Goal: Task Accomplishment & Management: Complete application form

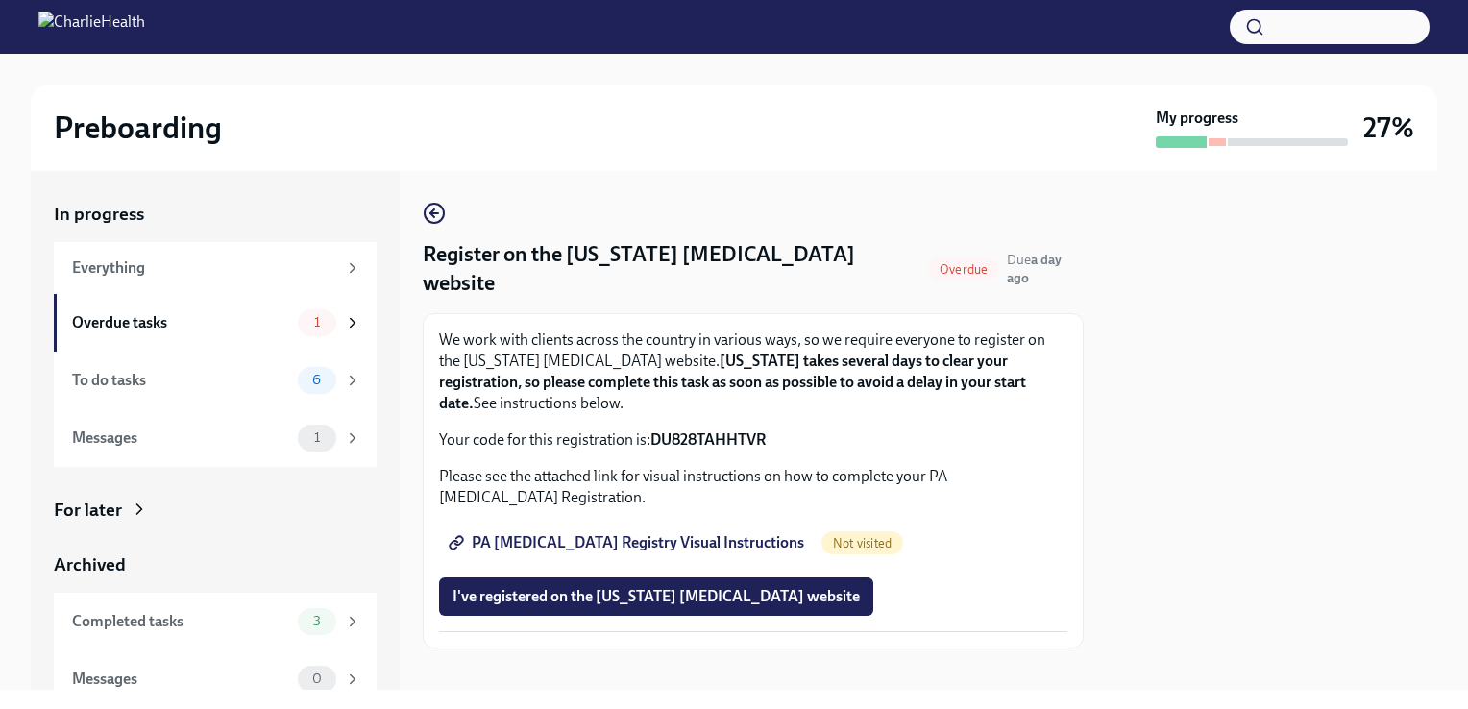
click at [634, 533] on span "PA [MEDICAL_DATA] Registry Visual Instructions" at bounding box center [628, 542] width 352 height 19
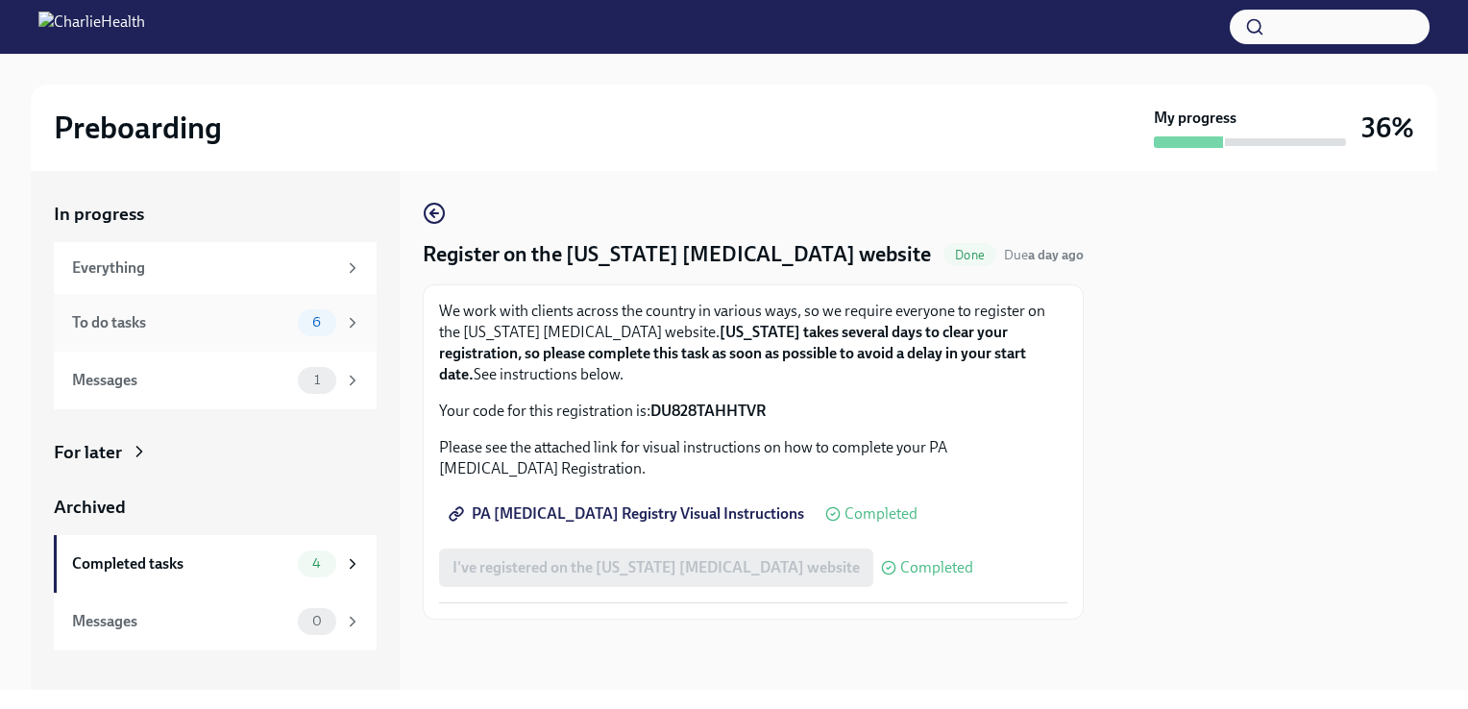
click at [105, 348] on div "To do tasks 6" at bounding box center [215, 323] width 323 height 58
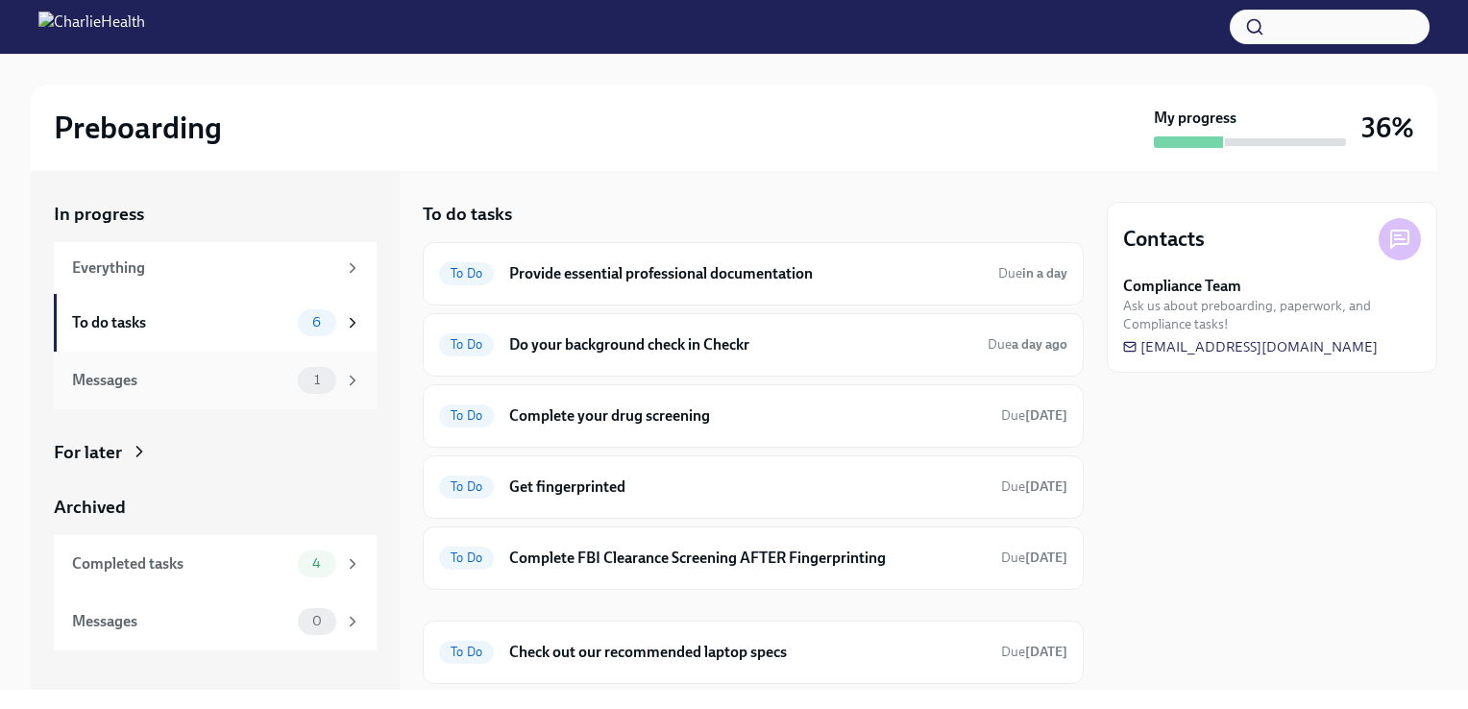
drag, startPoint x: 138, startPoint y: 380, endPoint x: 137, endPoint y: 370, distance: 10.6
click at [139, 380] on div "Messages" at bounding box center [181, 380] width 218 height 21
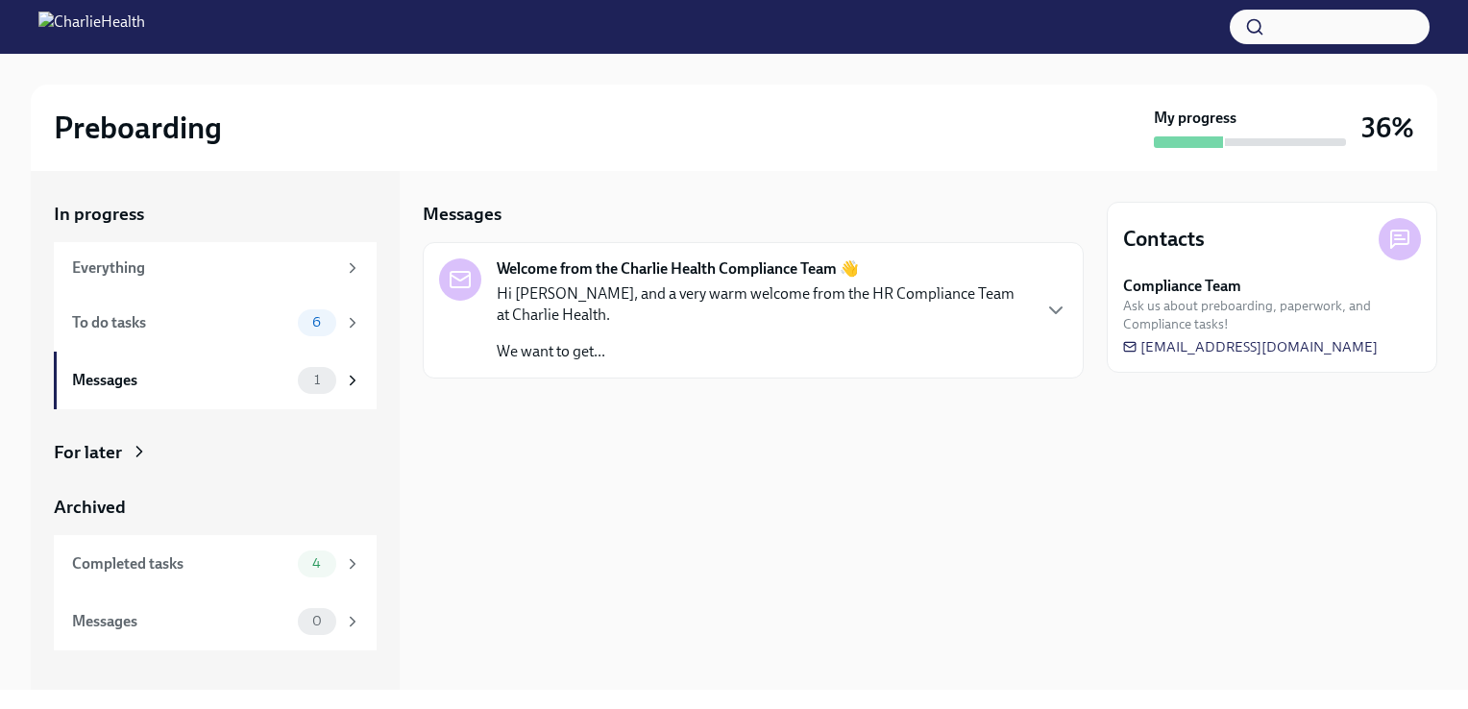
click at [562, 286] on p "Hi Elizabeth, and a very warm welcome from the HR Compliance Team at Charlie He…" at bounding box center [763, 304] width 532 height 42
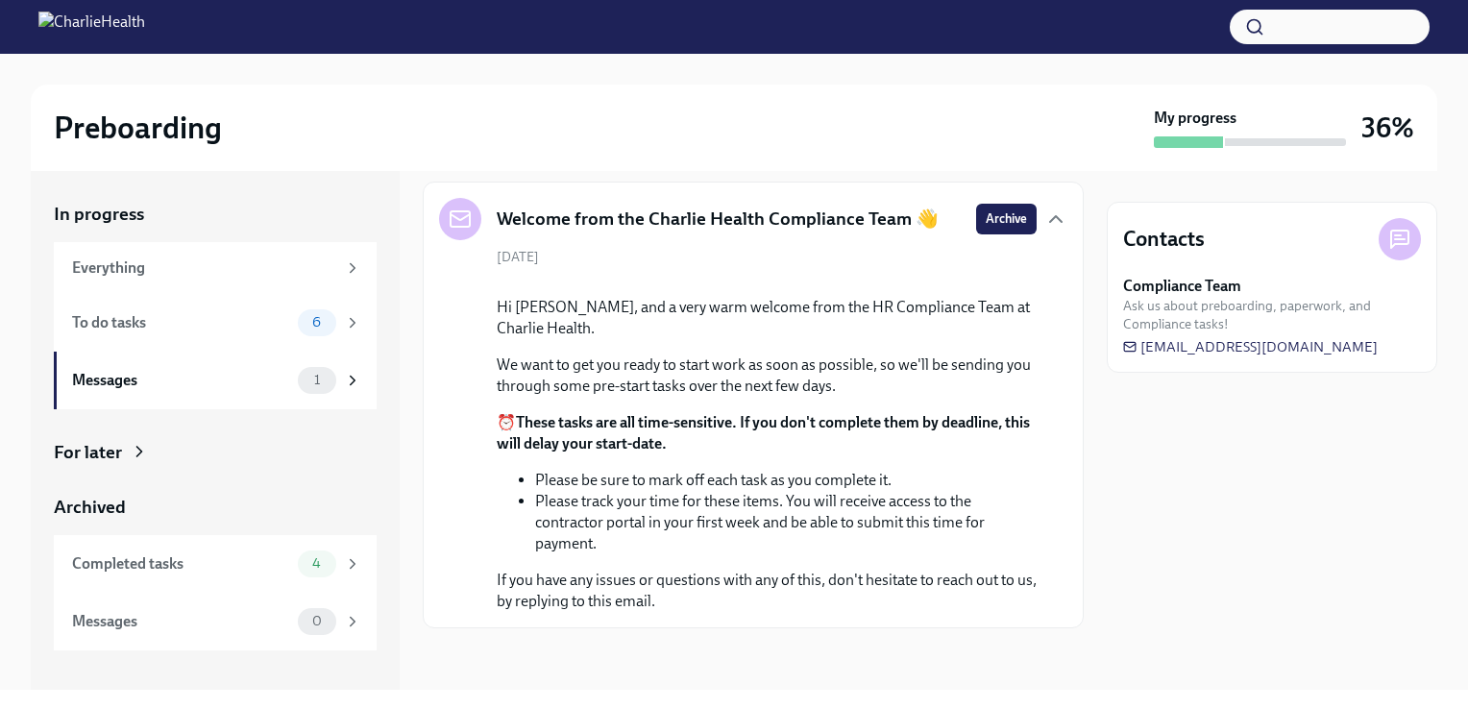
scroll to position [210, 0]
click at [127, 319] on div "To do tasks" at bounding box center [181, 322] width 218 height 21
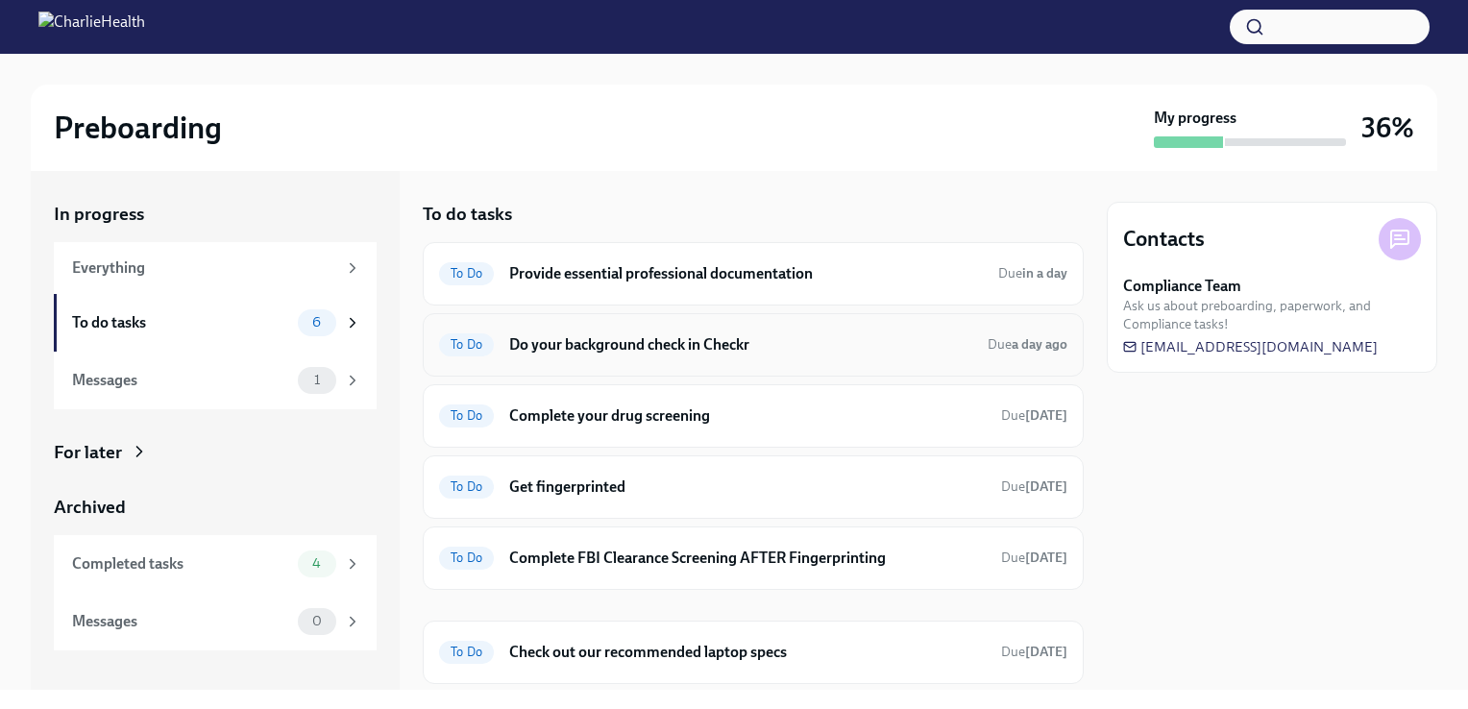
click at [692, 352] on h6 "Do your background check in Checkr" at bounding box center [740, 344] width 463 height 21
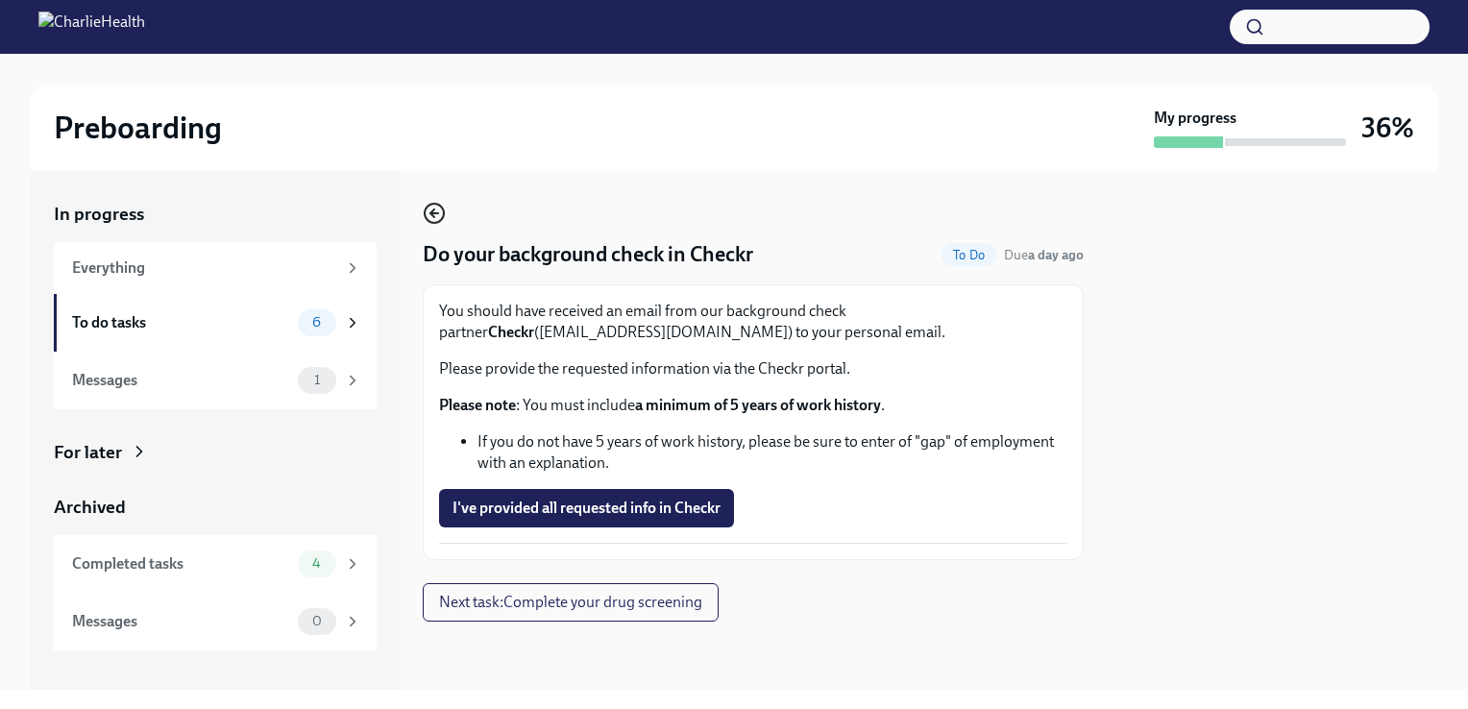
click at [425, 215] on circle "button" at bounding box center [434, 213] width 19 height 19
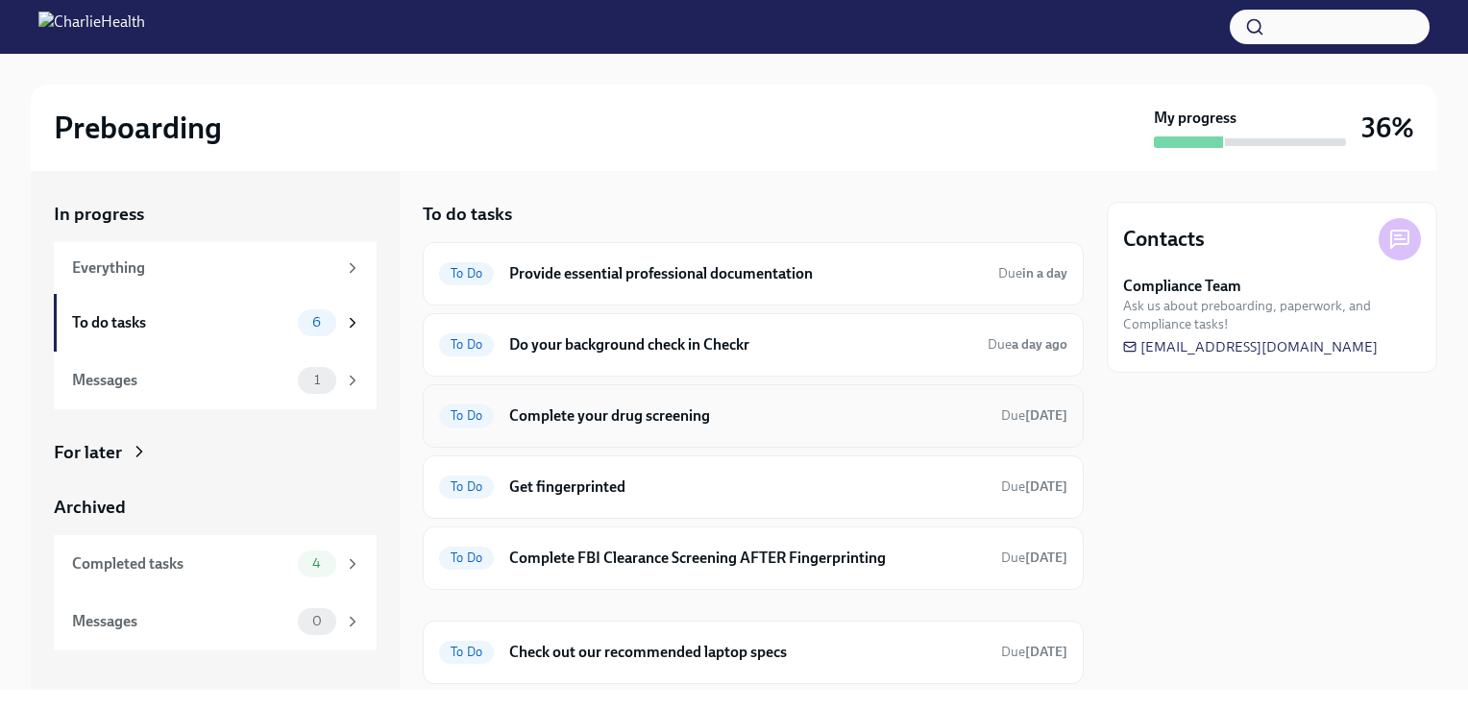
scroll to position [52, 0]
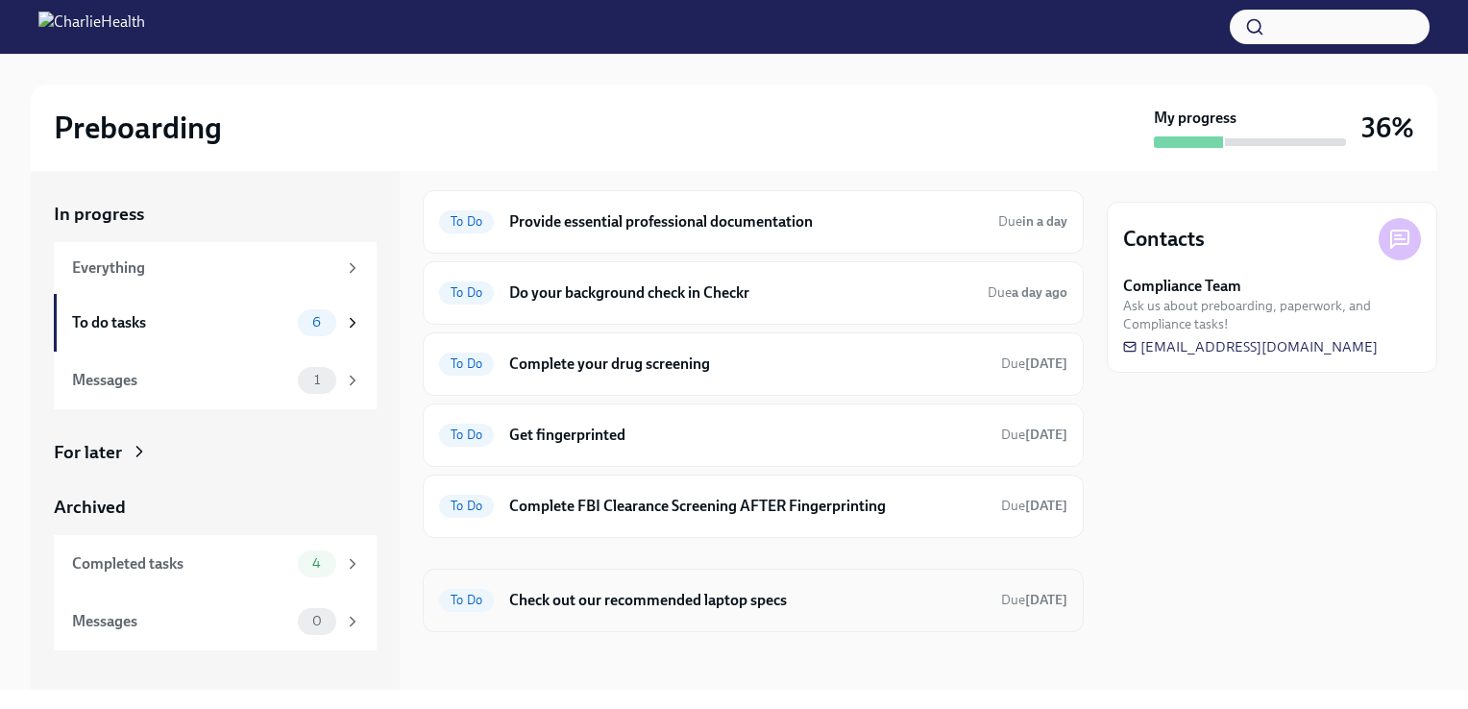
click at [589, 601] on h6 "Check out our recommended laptop specs" at bounding box center [747, 600] width 476 height 21
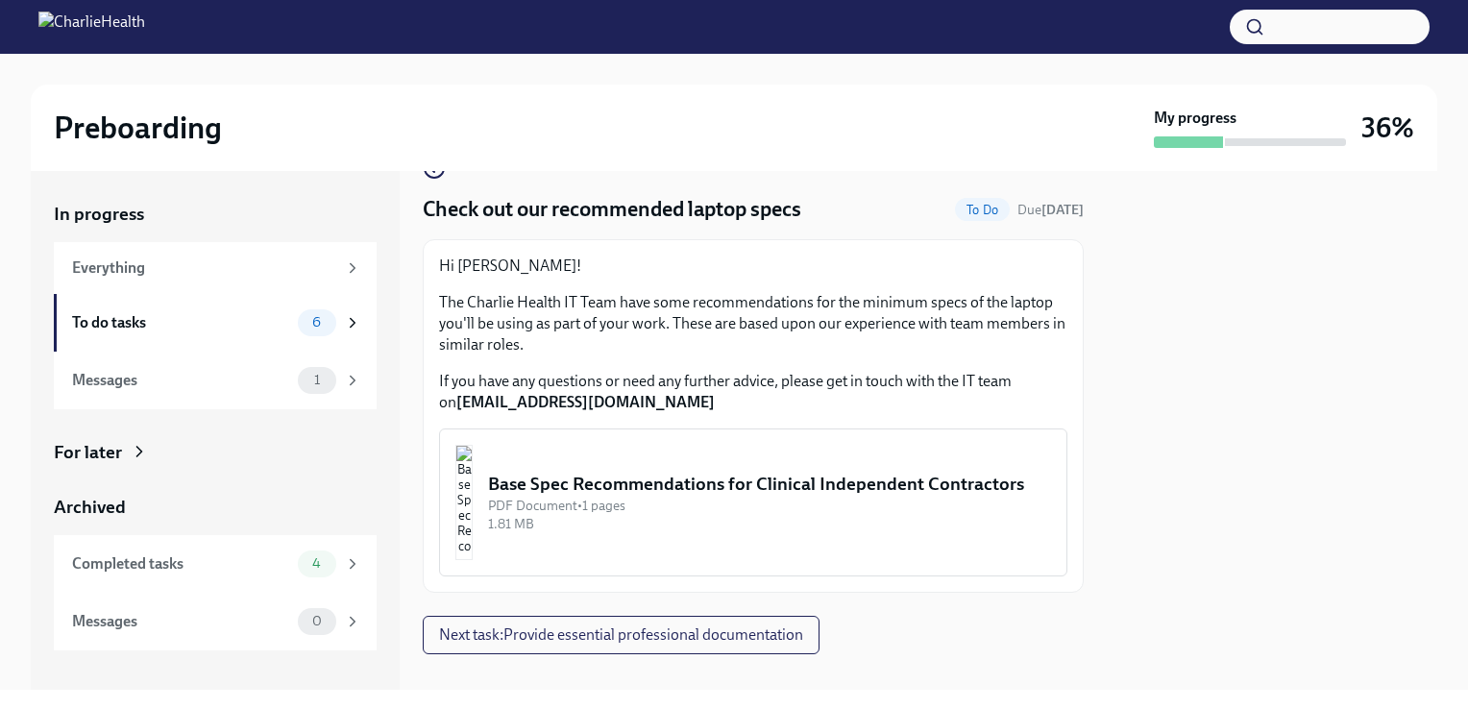
scroll to position [69, 0]
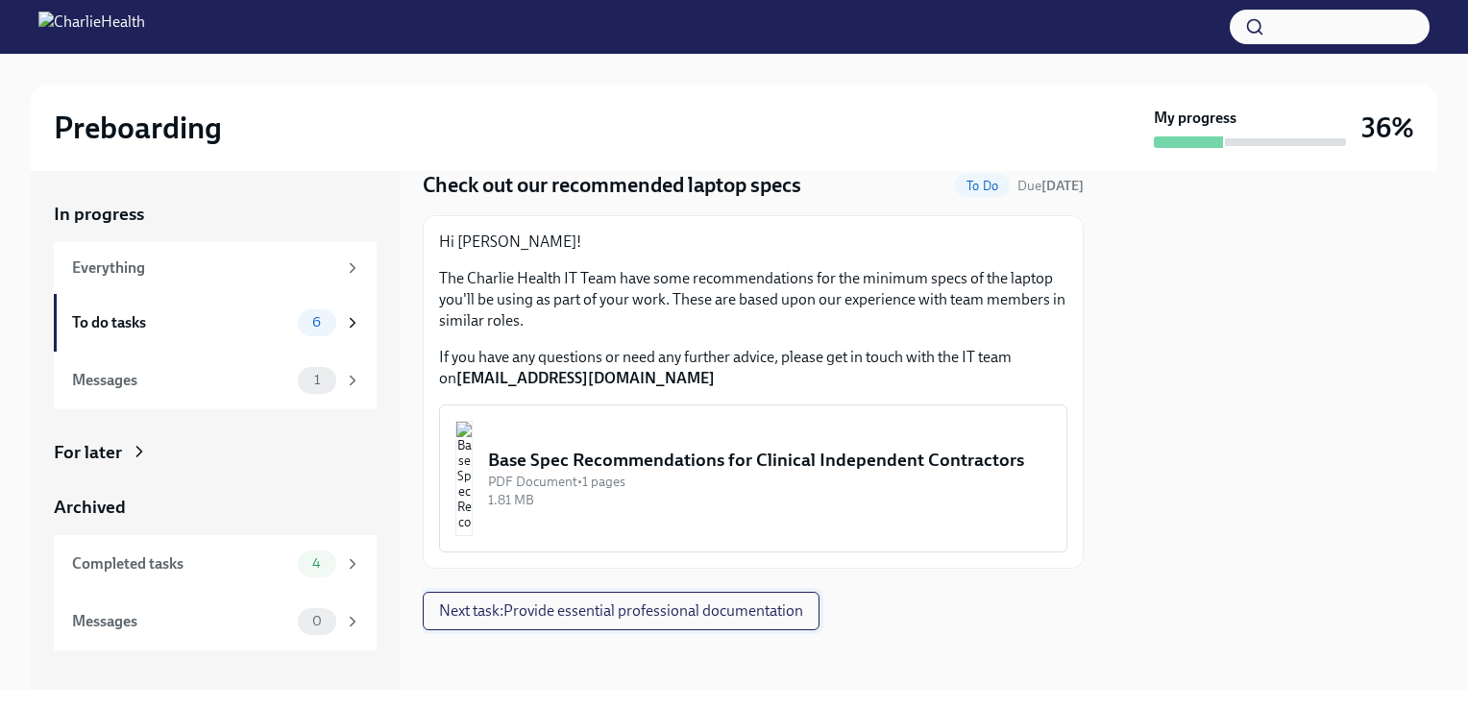
click at [629, 612] on span "Next task : Provide essential professional documentation" at bounding box center [621, 610] width 364 height 19
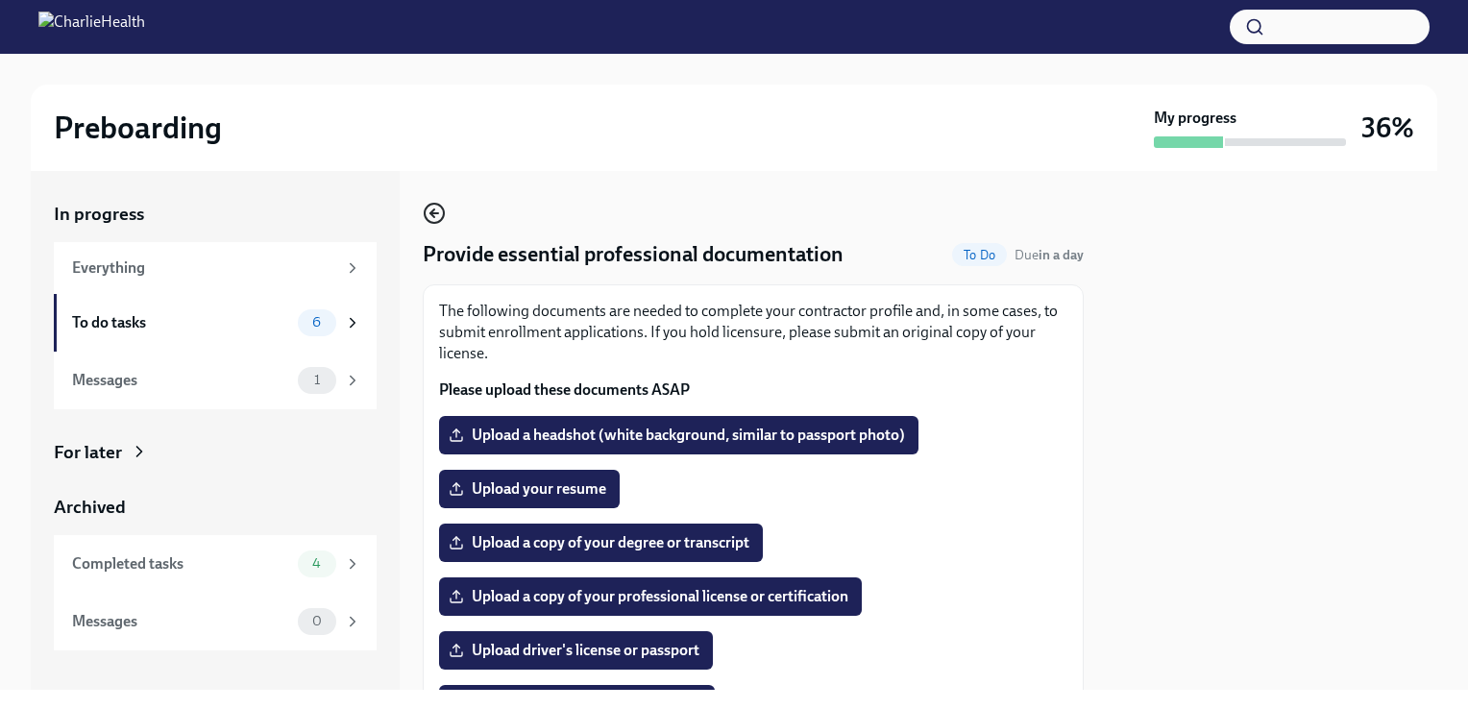
click at [437, 202] on icon "button" at bounding box center [434, 213] width 23 height 23
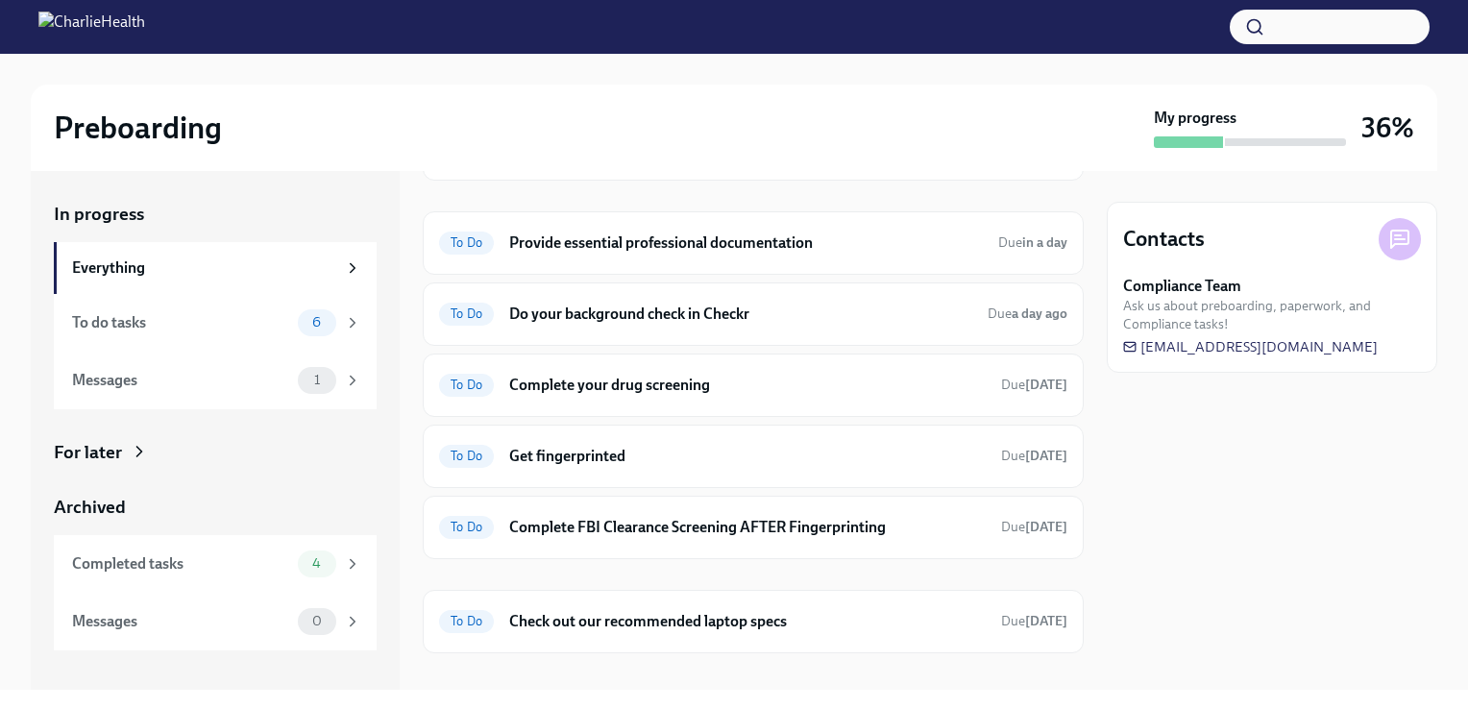
scroll to position [219, 0]
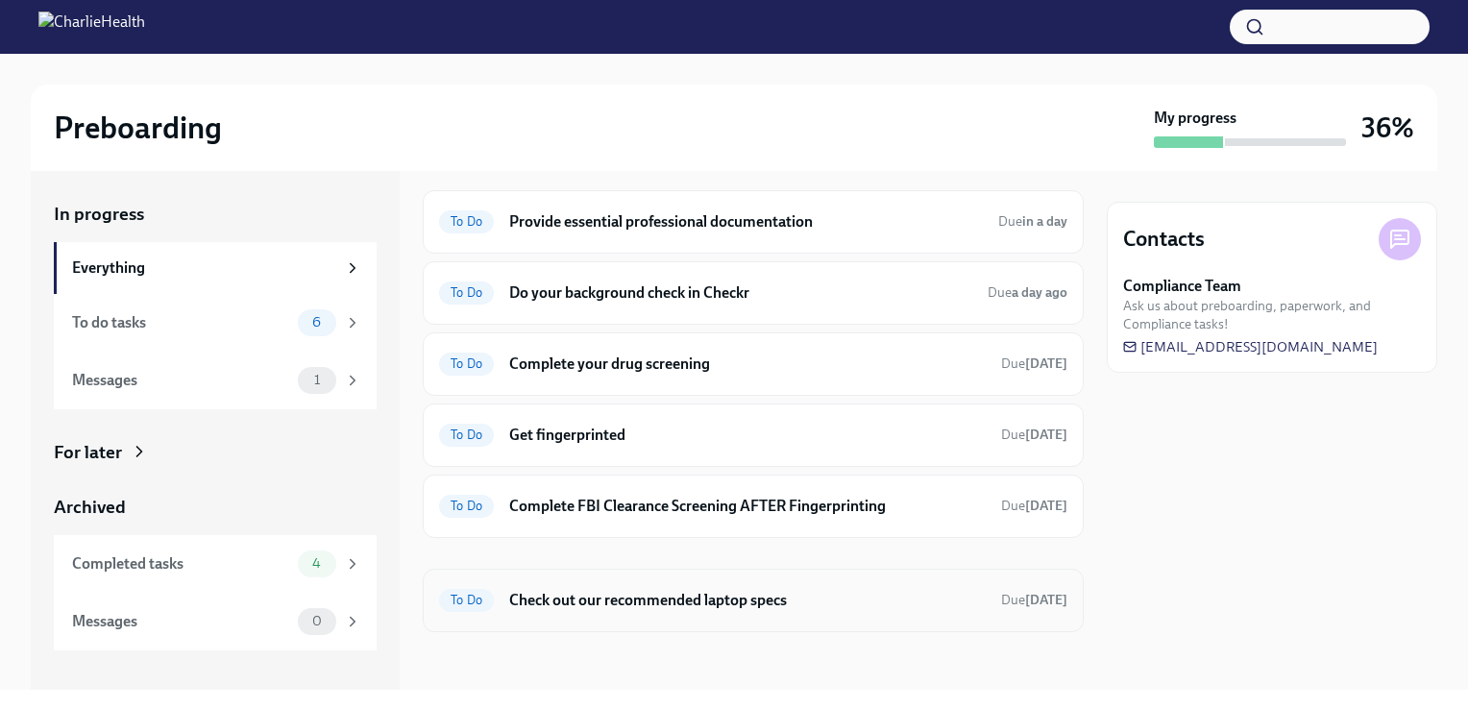
click at [595, 590] on h6 "Check out our recommended laptop specs" at bounding box center [747, 600] width 476 height 21
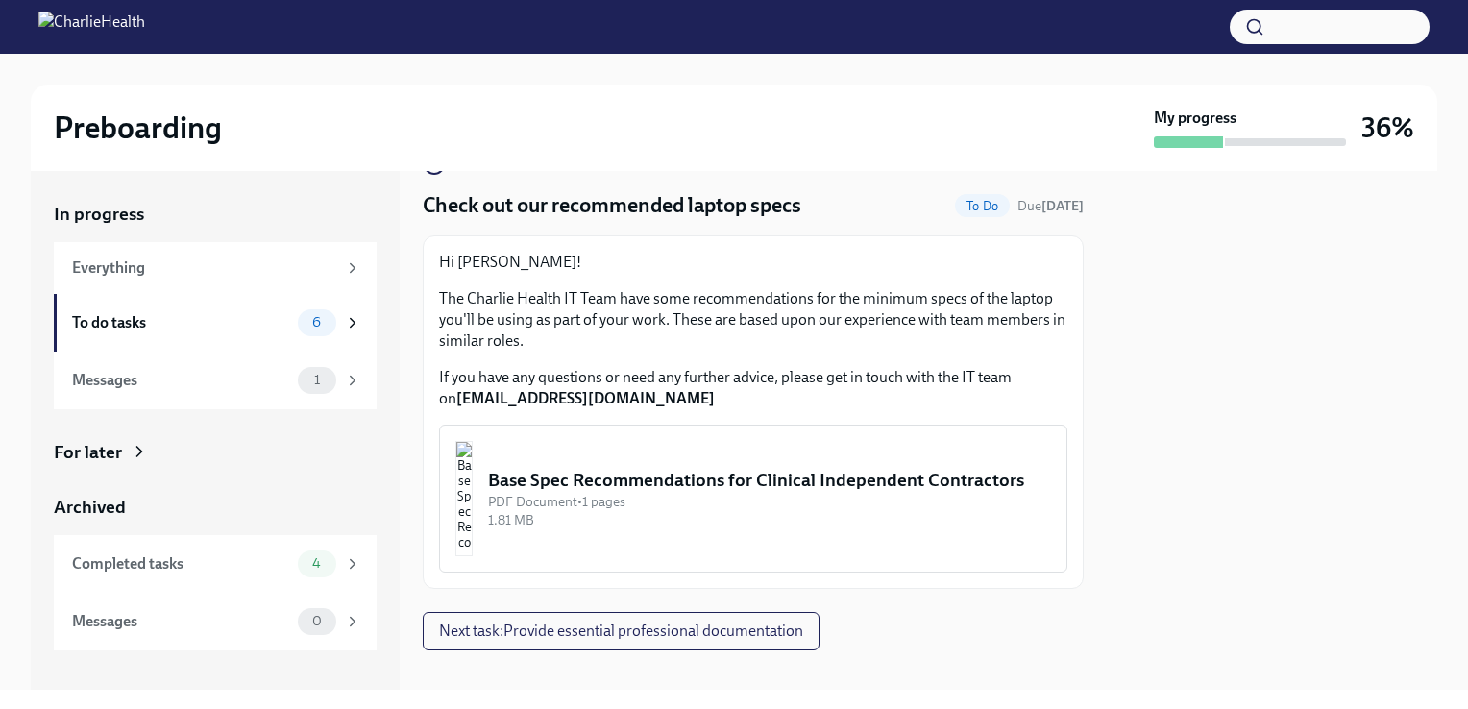
scroll to position [69, 0]
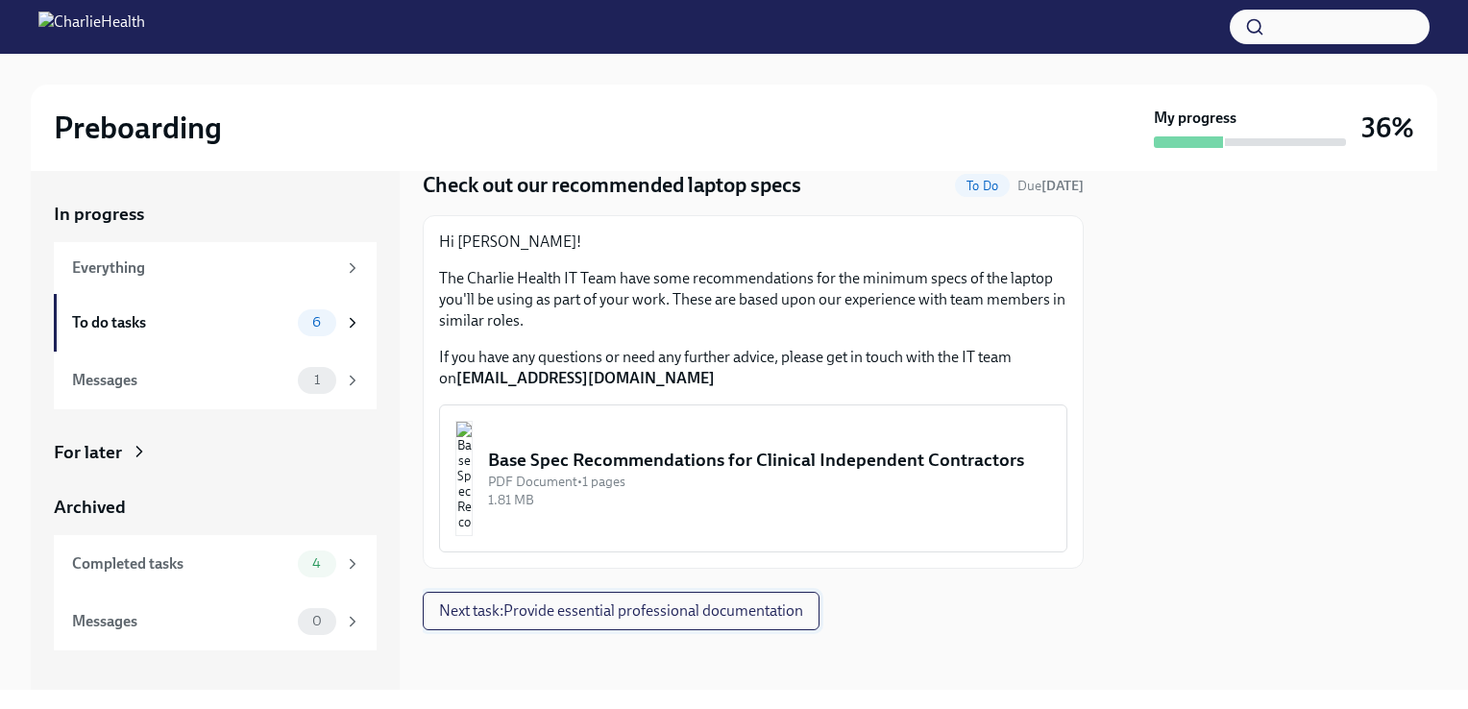
click at [622, 625] on button "Next task : Provide essential professional documentation" at bounding box center [621, 611] width 397 height 38
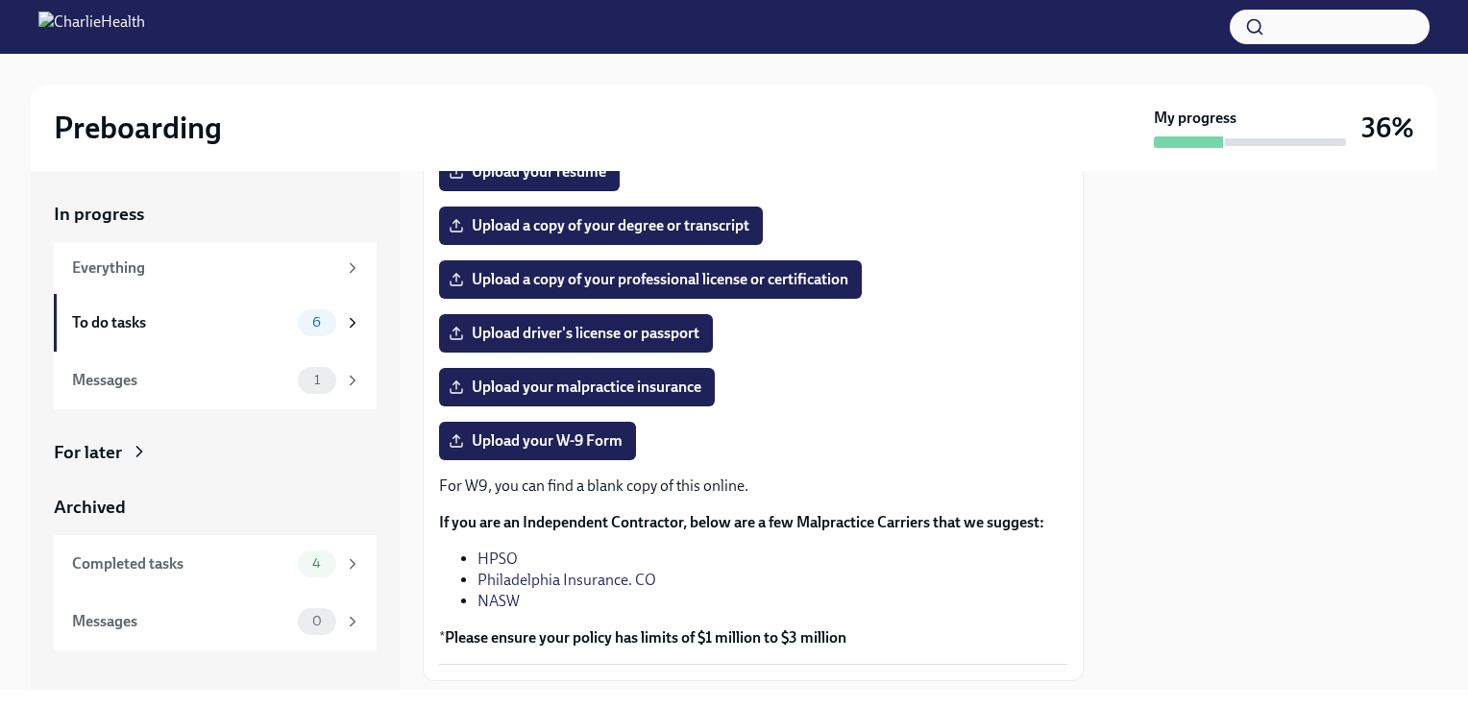
scroll to position [288, 0]
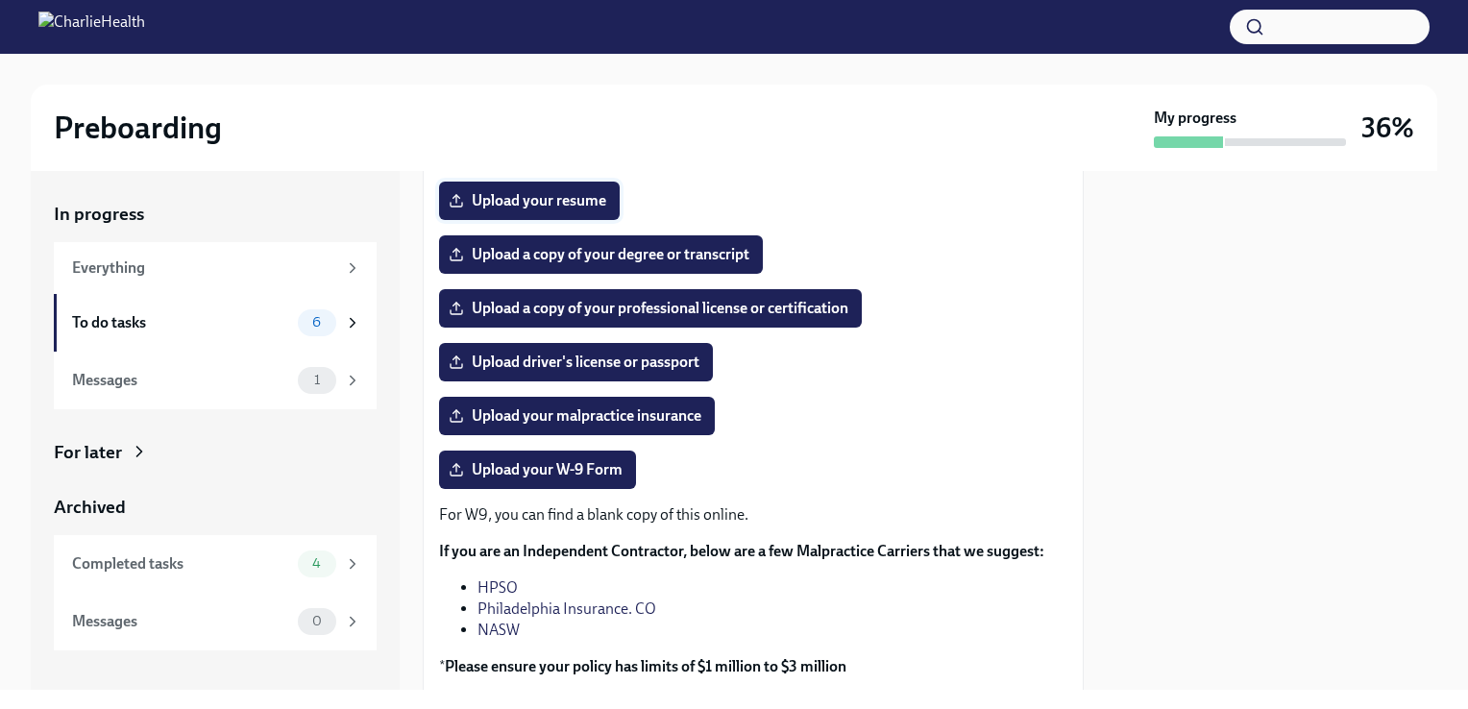
click at [571, 197] on span "Upload your resume" at bounding box center [529, 200] width 154 height 19
click at [0, 0] on input "Upload your resume" at bounding box center [0, 0] width 0 height 0
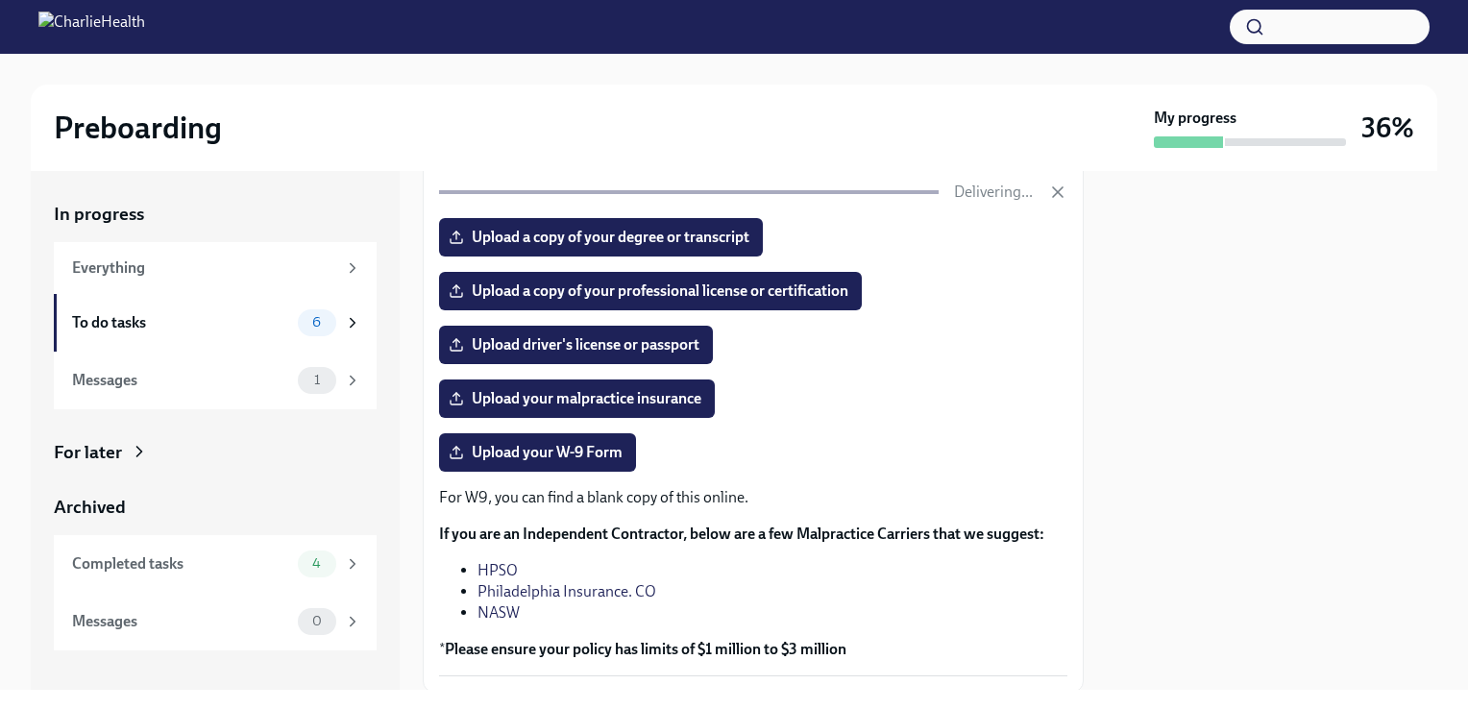
scroll to position [192, 0]
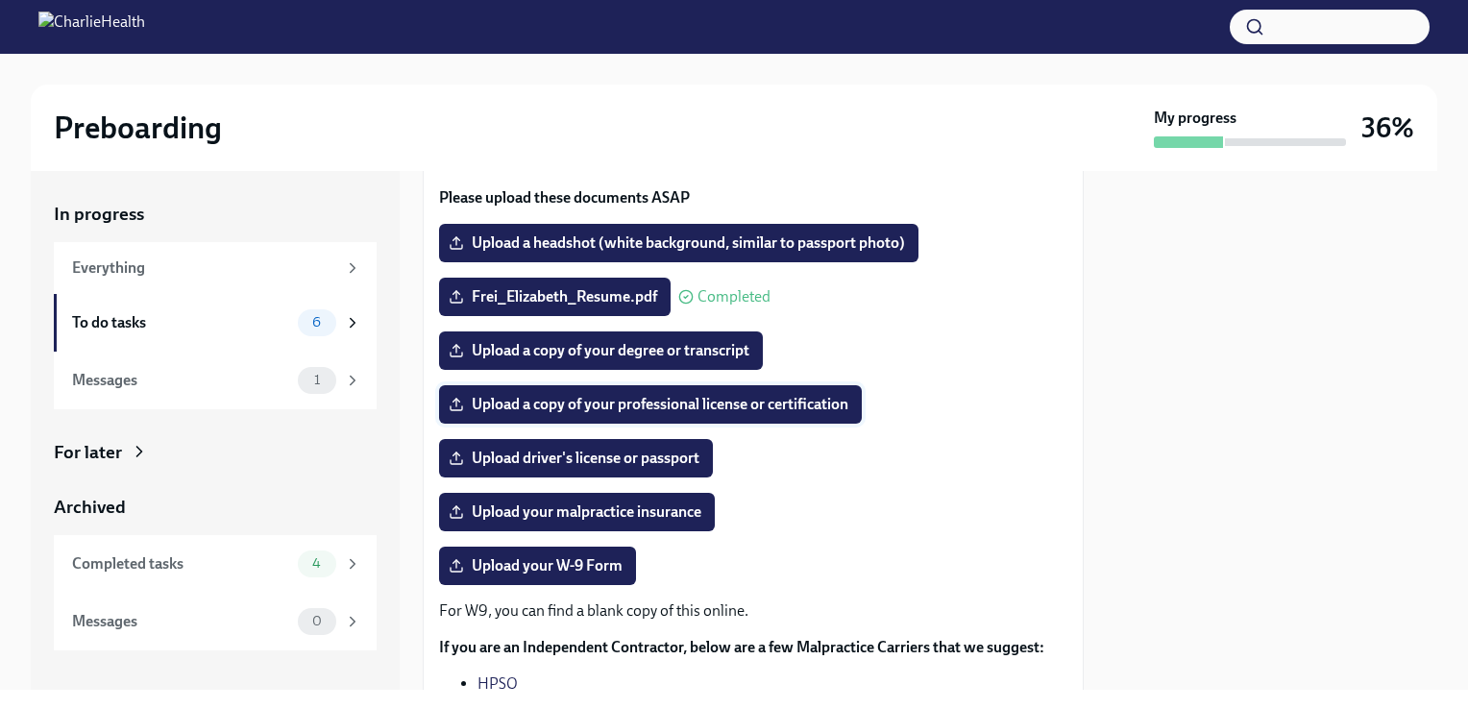
click at [807, 407] on span "Upload a copy of your professional license or certification" at bounding box center [650, 404] width 396 height 19
click at [0, 0] on input "Upload a copy of your professional license or certification" at bounding box center [0, 0] width 0 height 0
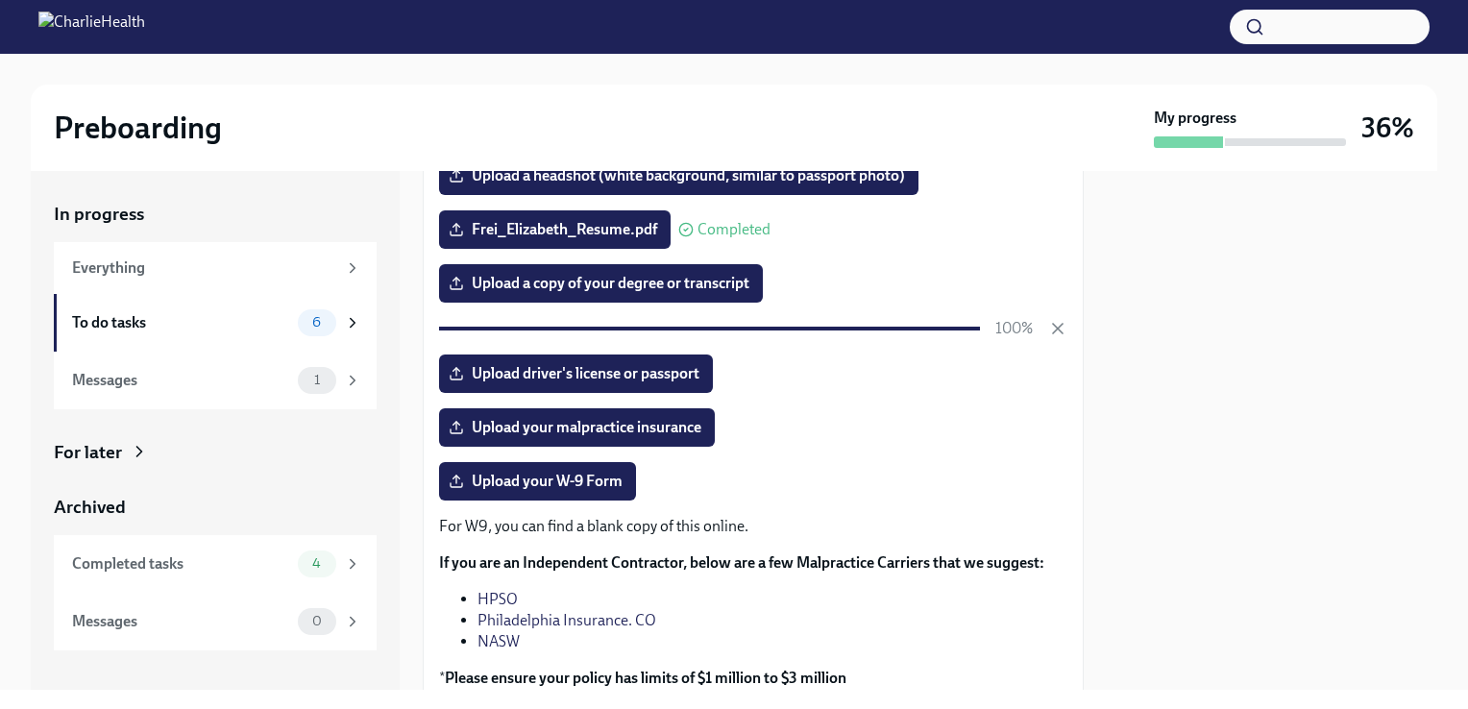
scroll to position [288, 0]
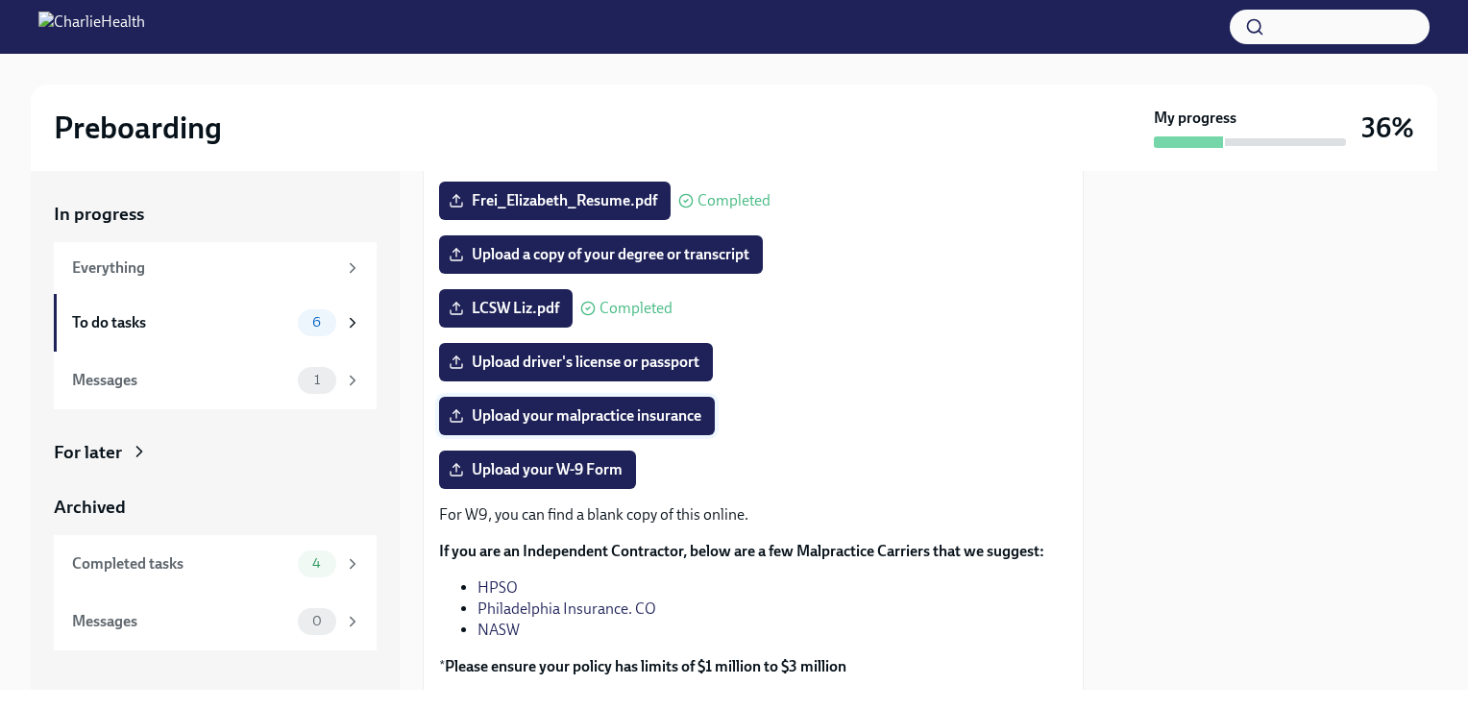
click at [607, 414] on span "Upload your malpractice insurance" at bounding box center [576, 415] width 249 height 19
click at [0, 0] on input "Upload your malpractice insurance" at bounding box center [0, 0] width 0 height 0
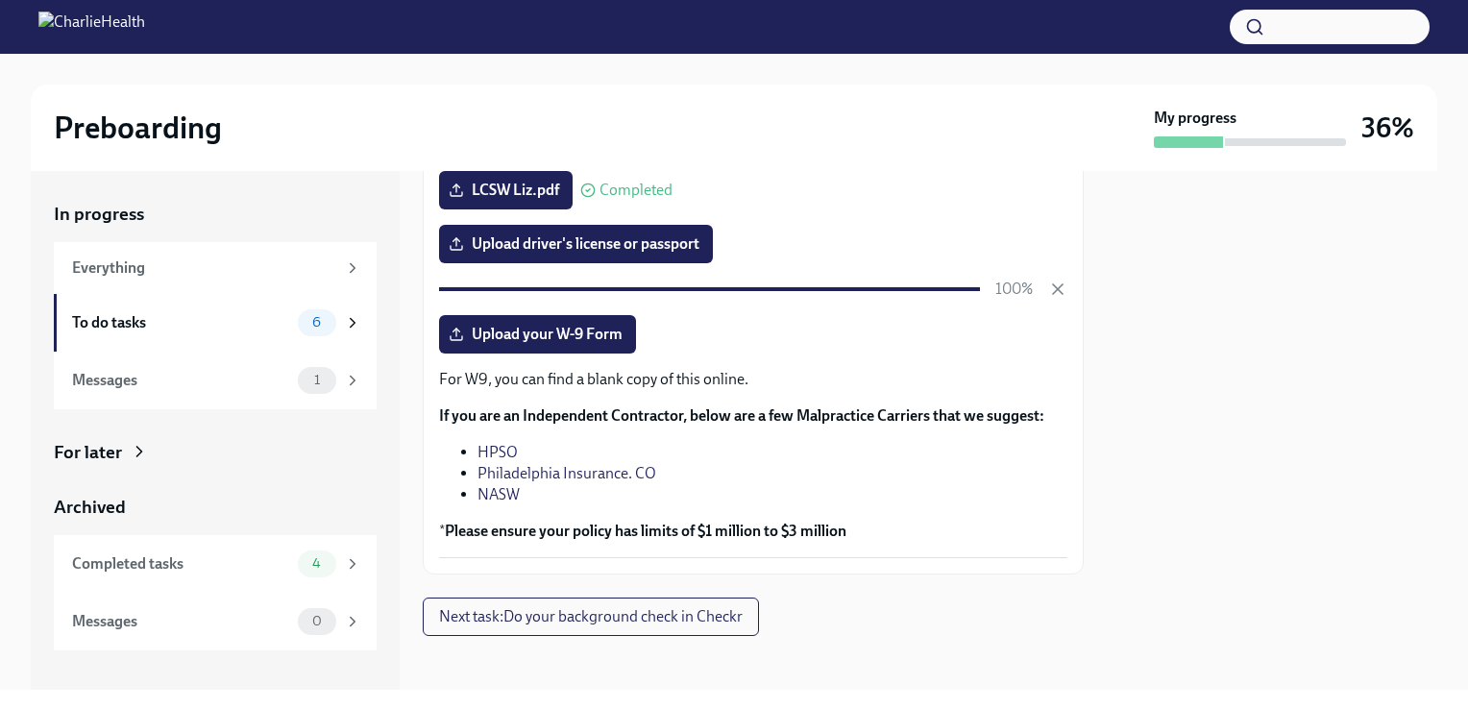
scroll to position [412, 0]
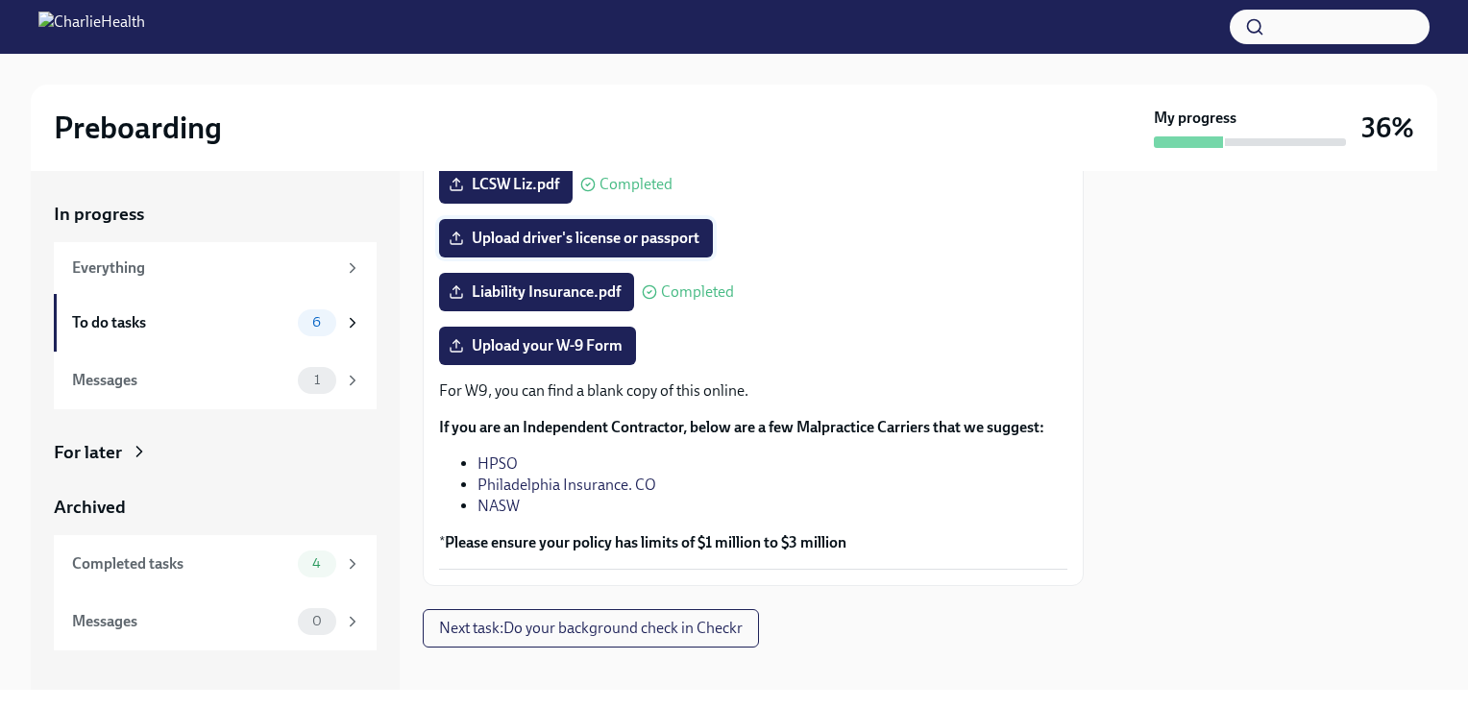
click at [661, 235] on span "Upload driver's license or passport" at bounding box center [575, 238] width 247 height 19
click at [0, 0] on input "Upload driver's license or passport" at bounding box center [0, 0] width 0 height 0
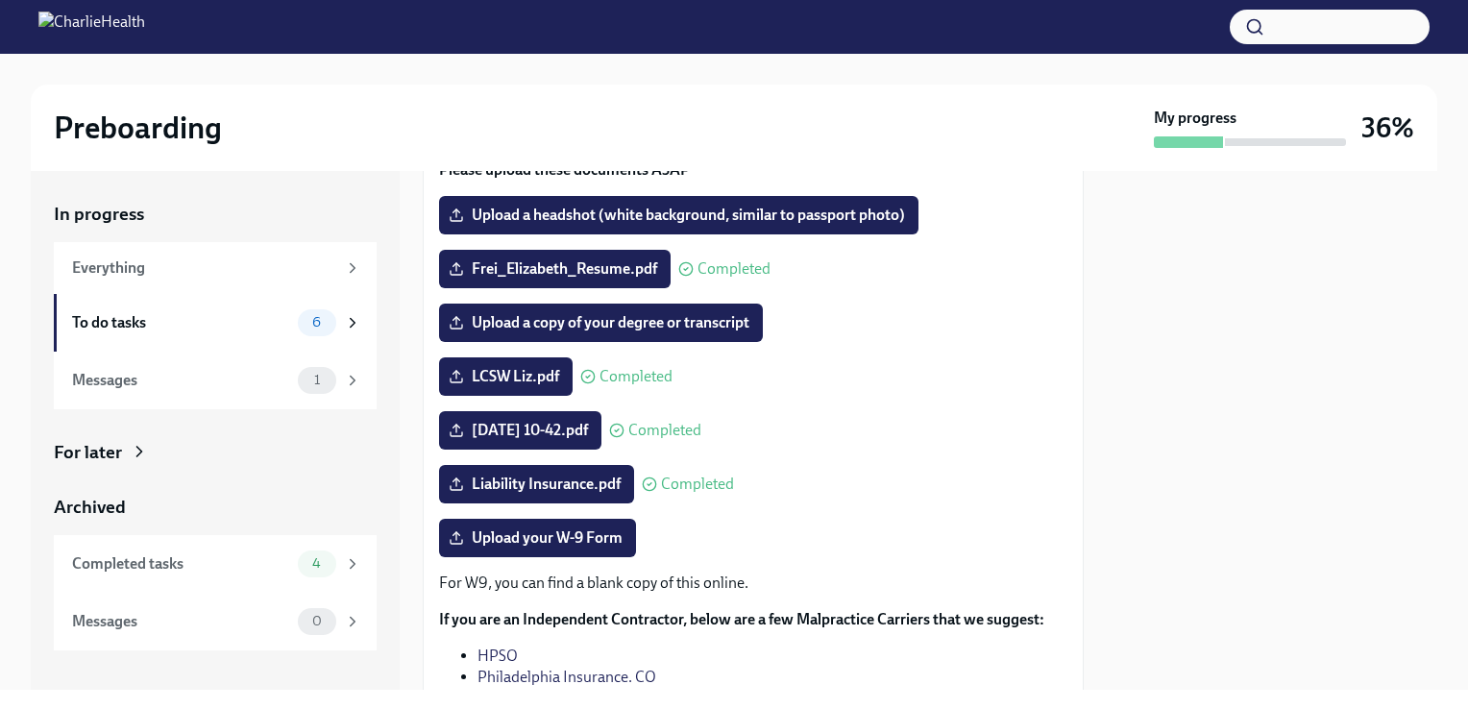
scroll to position [124, 0]
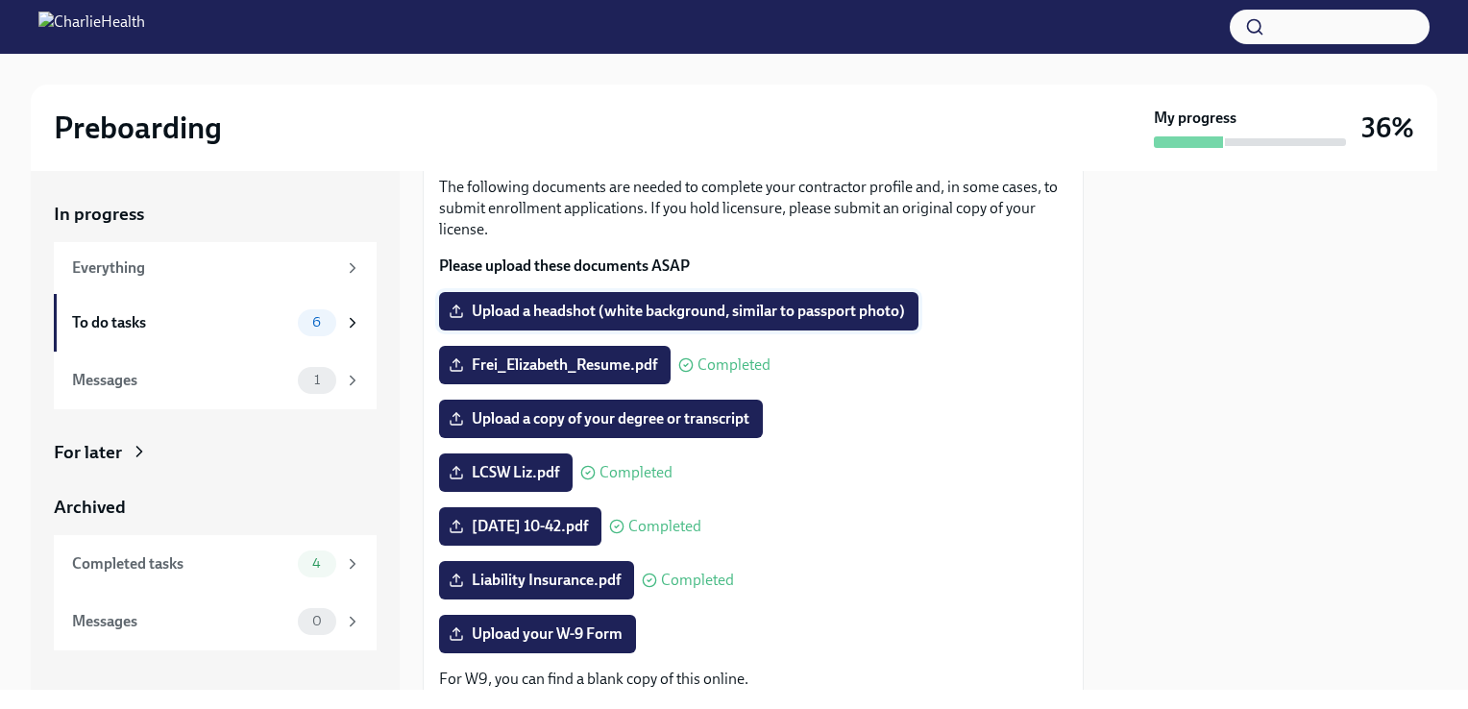
click at [542, 298] on label "Upload a headshot (white background, similar to passport photo)" at bounding box center [678, 311] width 479 height 38
click at [0, 0] on input "Upload a headshot (white background, similar to passport photo)" at bounding box center [0, 0] width 0 height 0
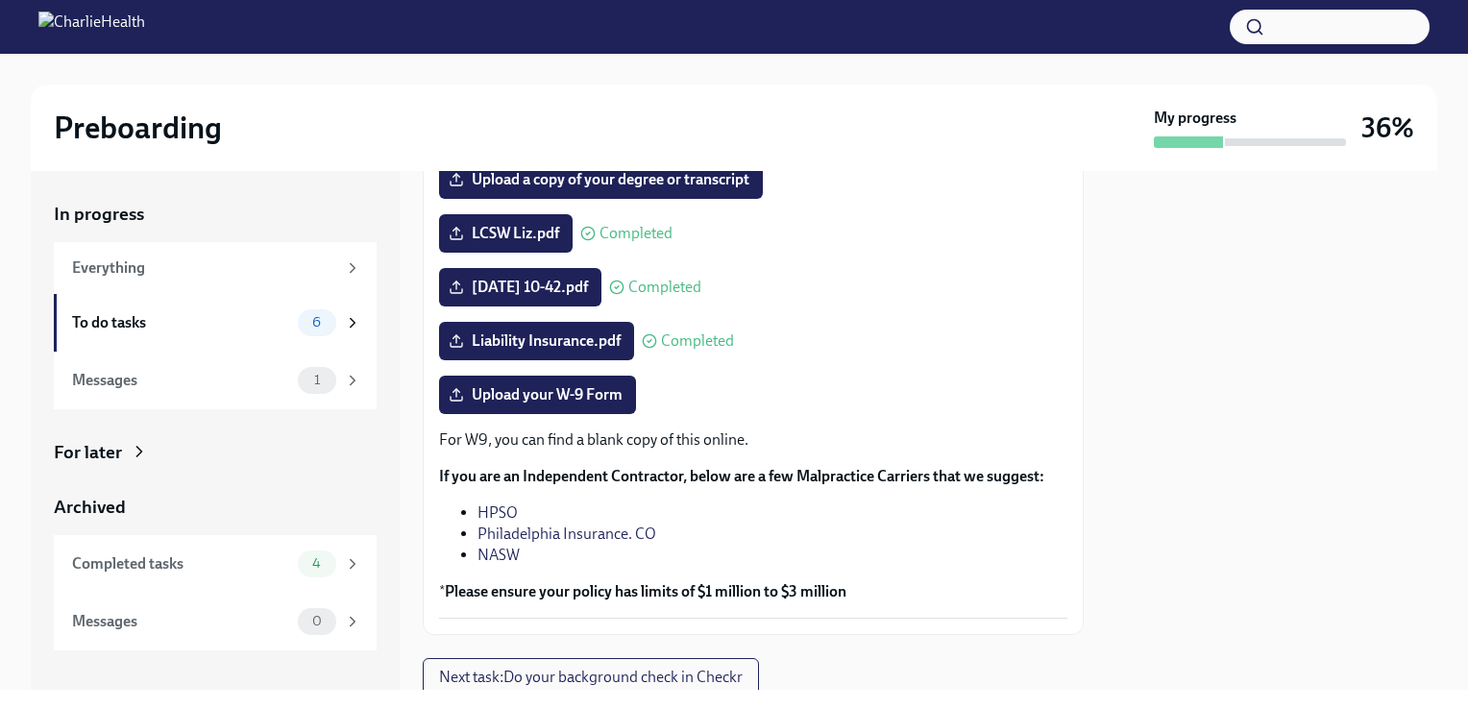
scroll to position [334, 0]
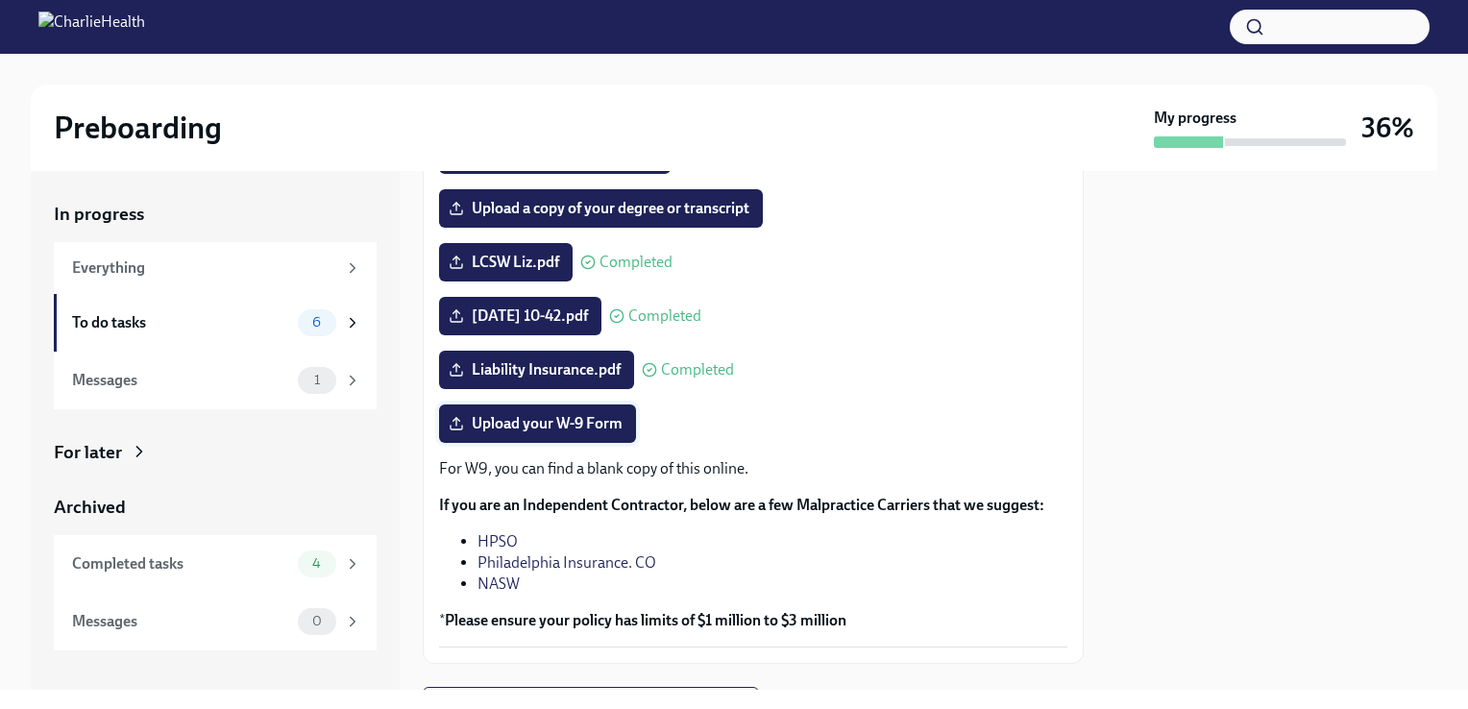
click at [561, 419] on span "Upload your W-9 Form" at bounding box center [537, 423] width 170 height 19
click at [0, 0] on input "Upload your W-9 Form" at bounding box center [0, 0] width 0 height 0
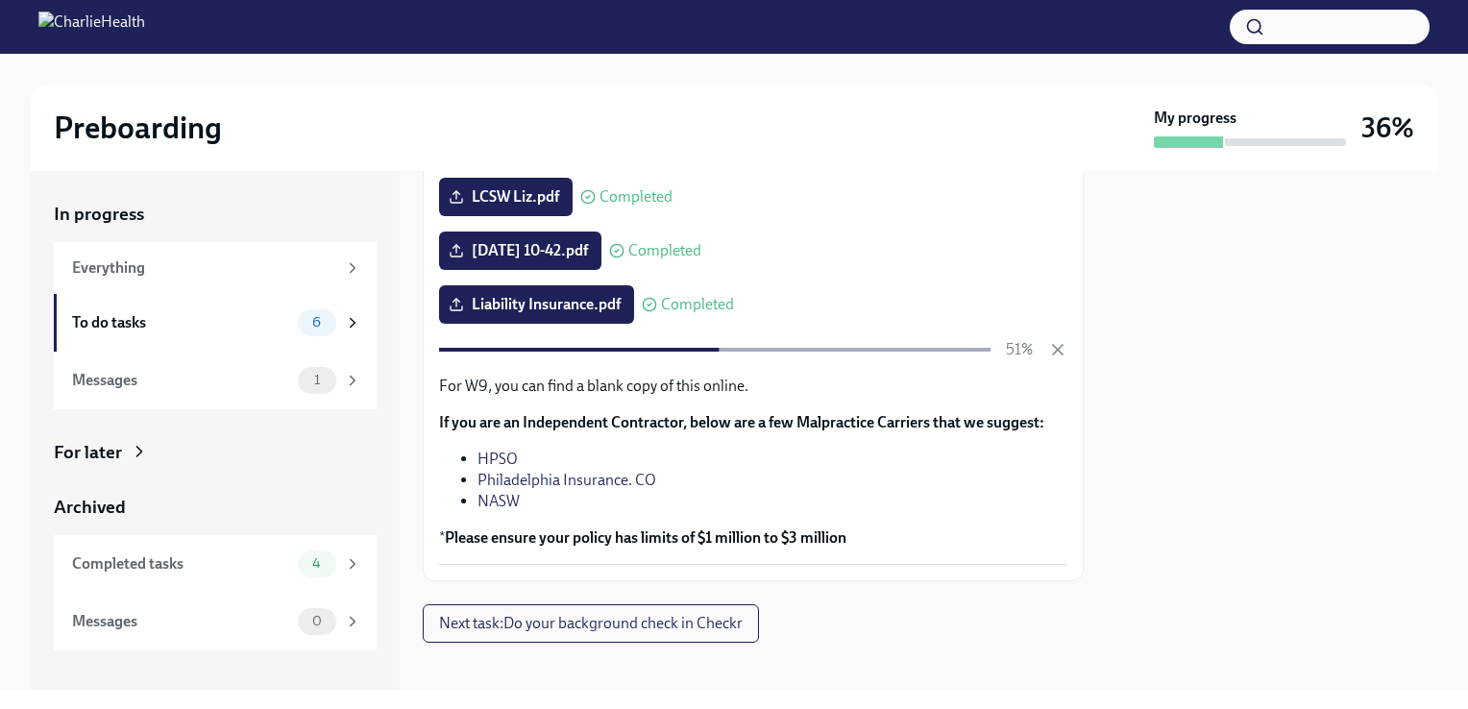
scroll to position [412, 0]
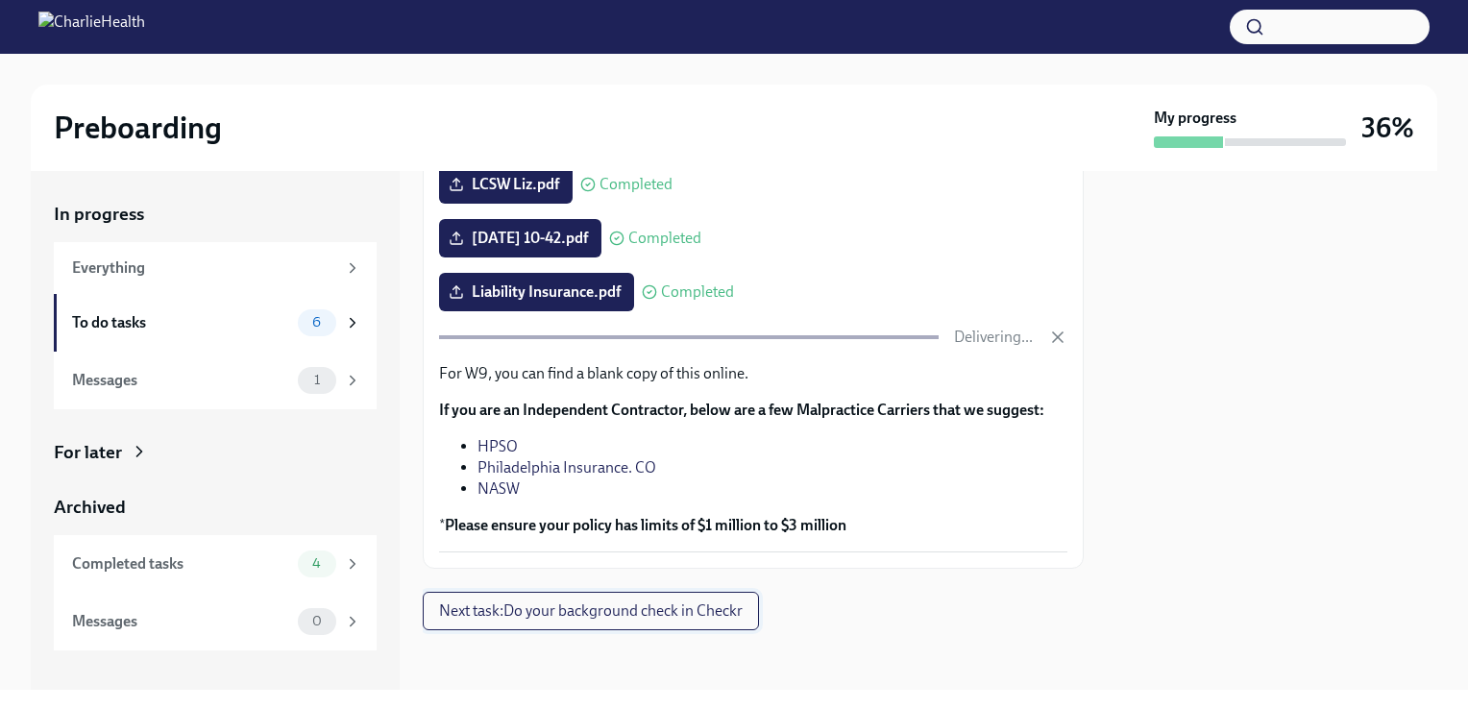
drag, startPoint x: 624, startPoint y: 600, endPoint x: 637, endPoint y: 595, distance: 13.8
click at [624, 601] on span "Next task : Do your background check in Checkr" at bounding box center [590, 610] width 303 height 19
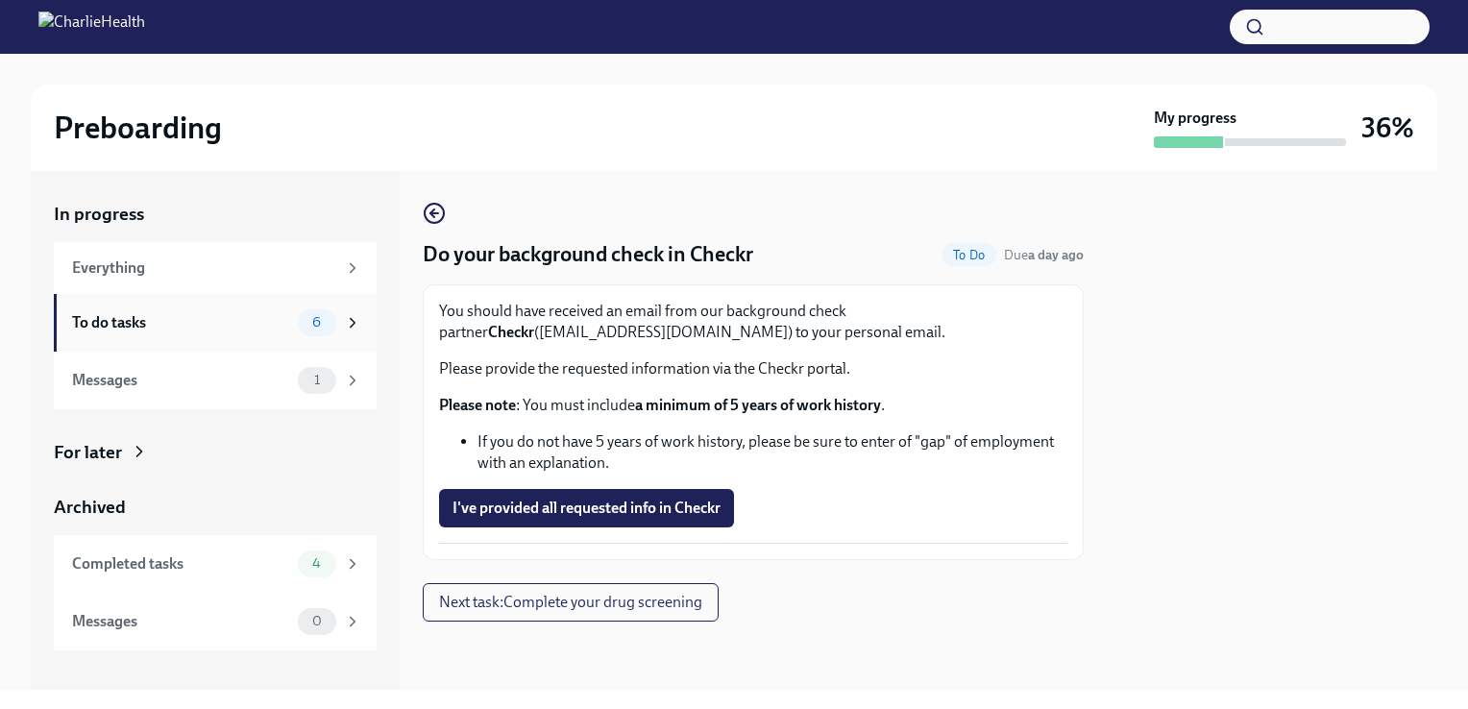
click at [232, 318] on div "To do tasks" at bounding box center [181, 322] width 218 height 21
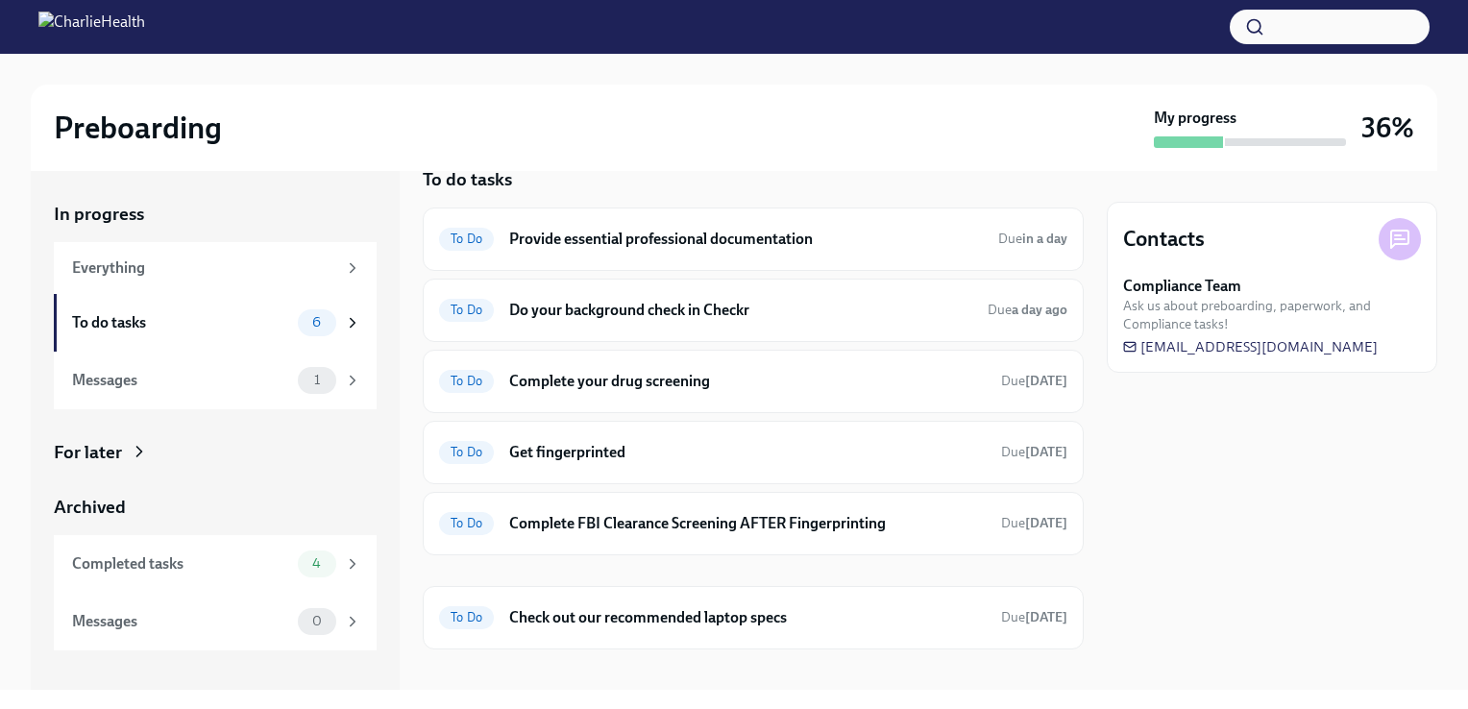
scroll to position [52, 0]
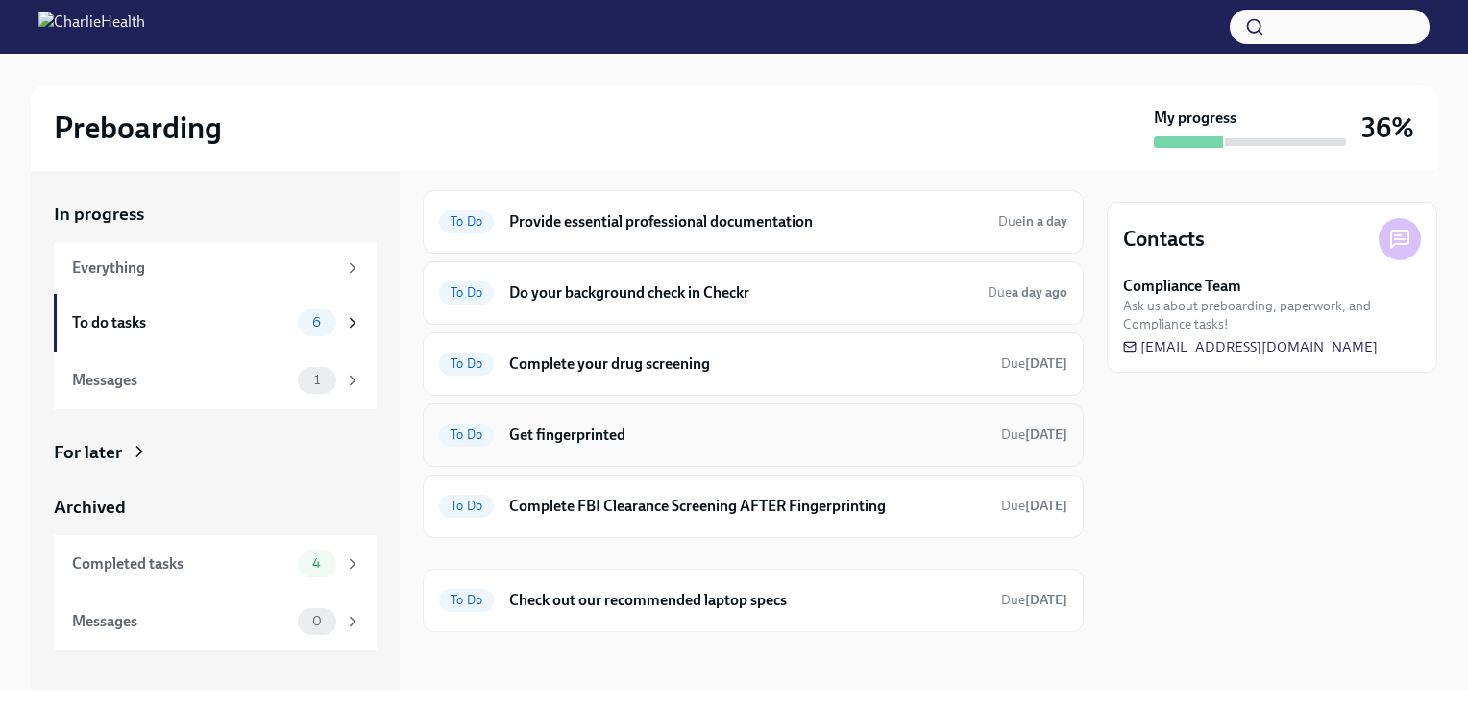
click at [475, 424] on div "To Do" at bounding box center [466, 435] width 55 height 23
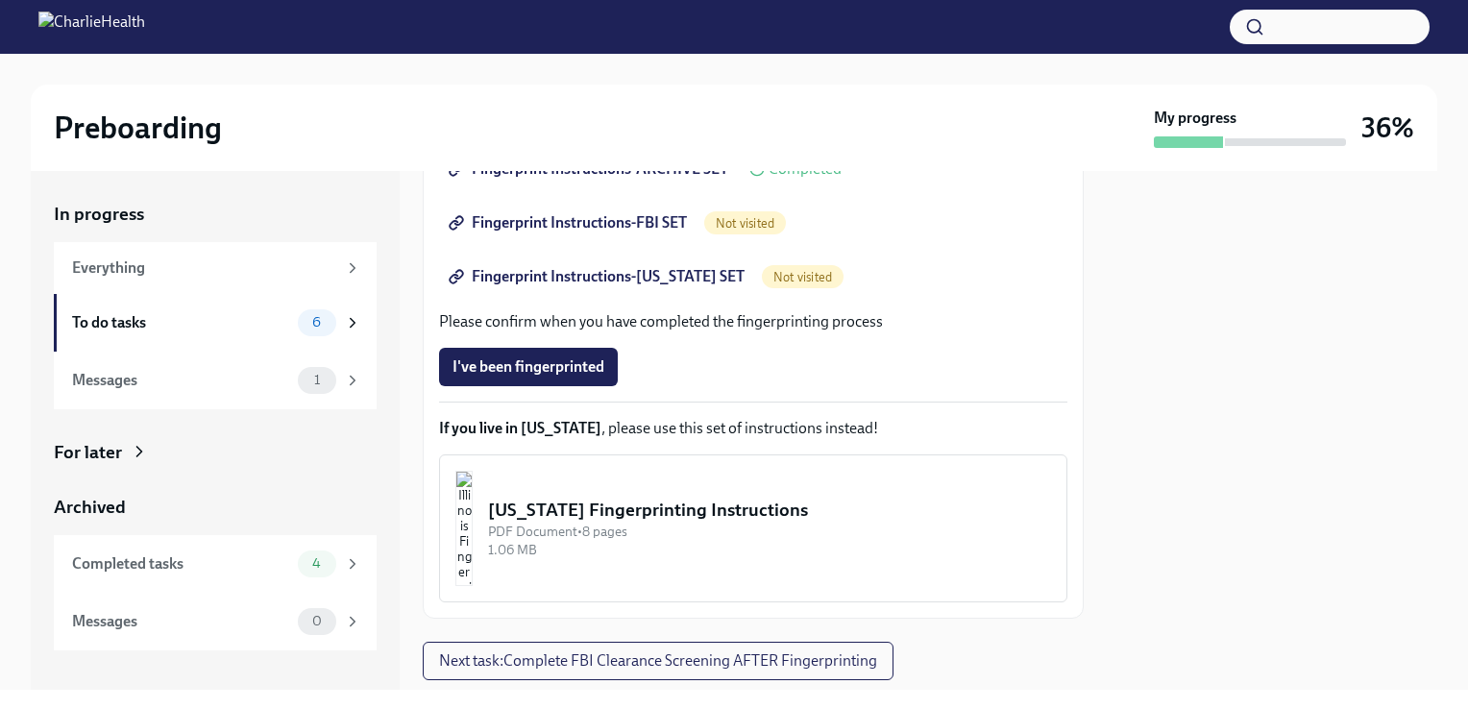
scroll to position [377, 0]
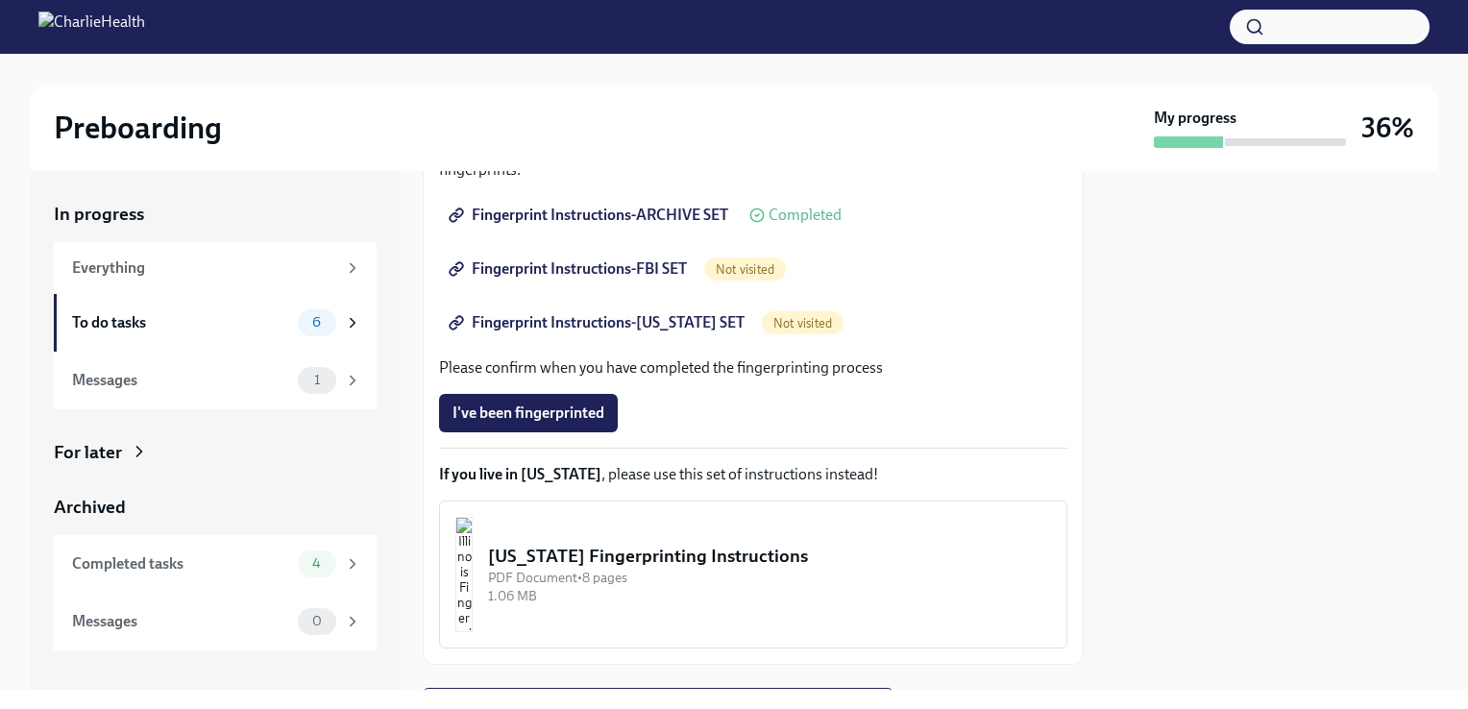
click at [603, 220] on span "Fingerprint Instructions-ARCHIVE SET" at bounding box center [590, 215] width 276 height 19
click at [602, 263] on span "Fingerprint Instructions-FBI SET" at bounding box center [569, 268] width 234 height 19
click at [602, 317] on span "Fingerprint Instructions-FLORIDA SET" at bounding box center [598, 322] width 292 height 19
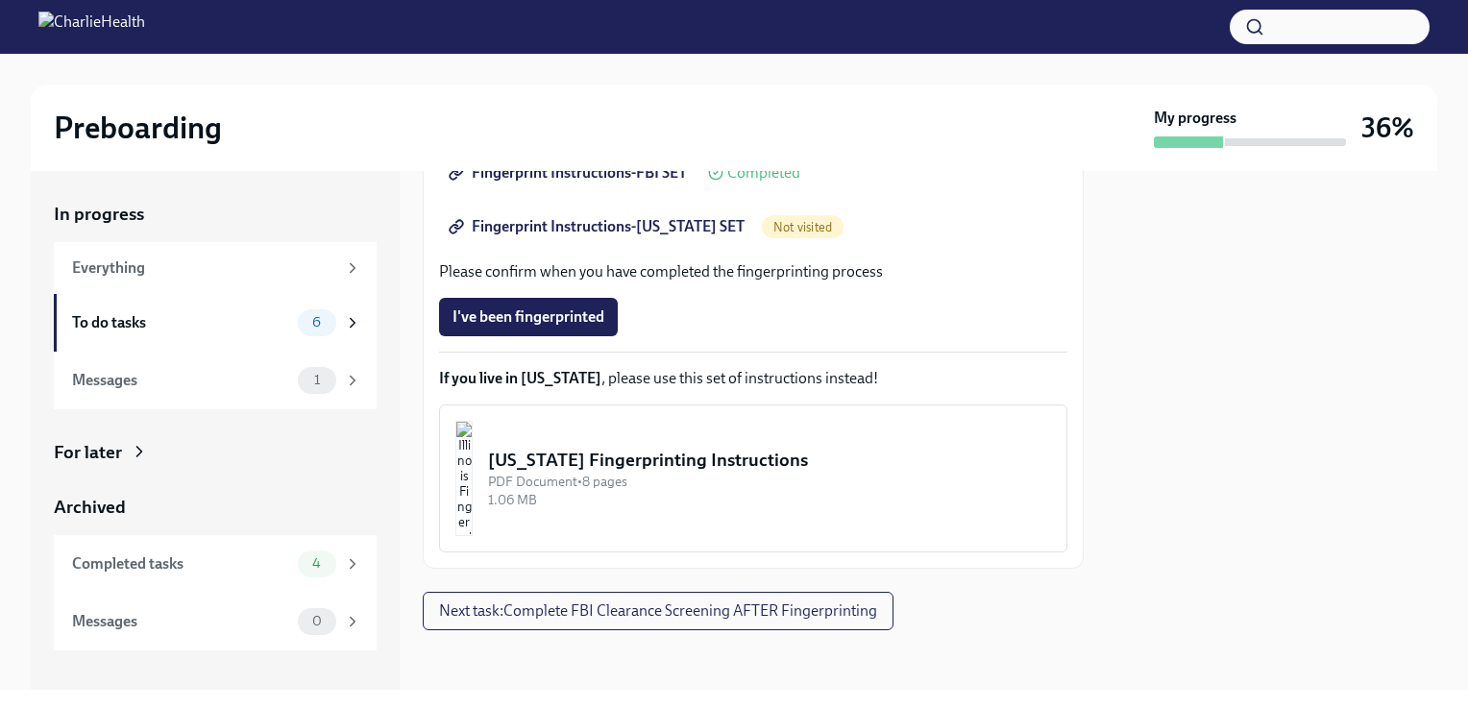
scroll to position [89, 0]
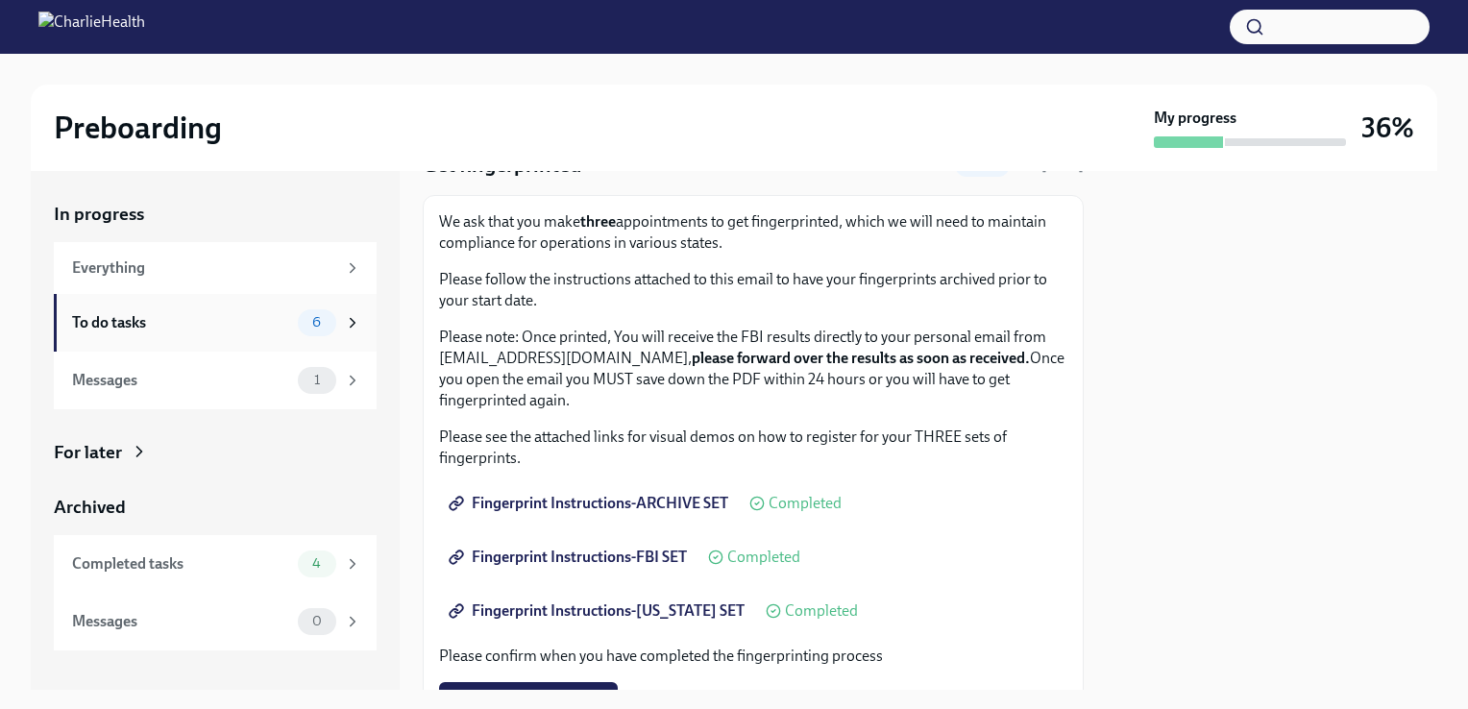
click at [233, 327] on div "To do tasks" at bounding box center [181, 322] width 218 height 21
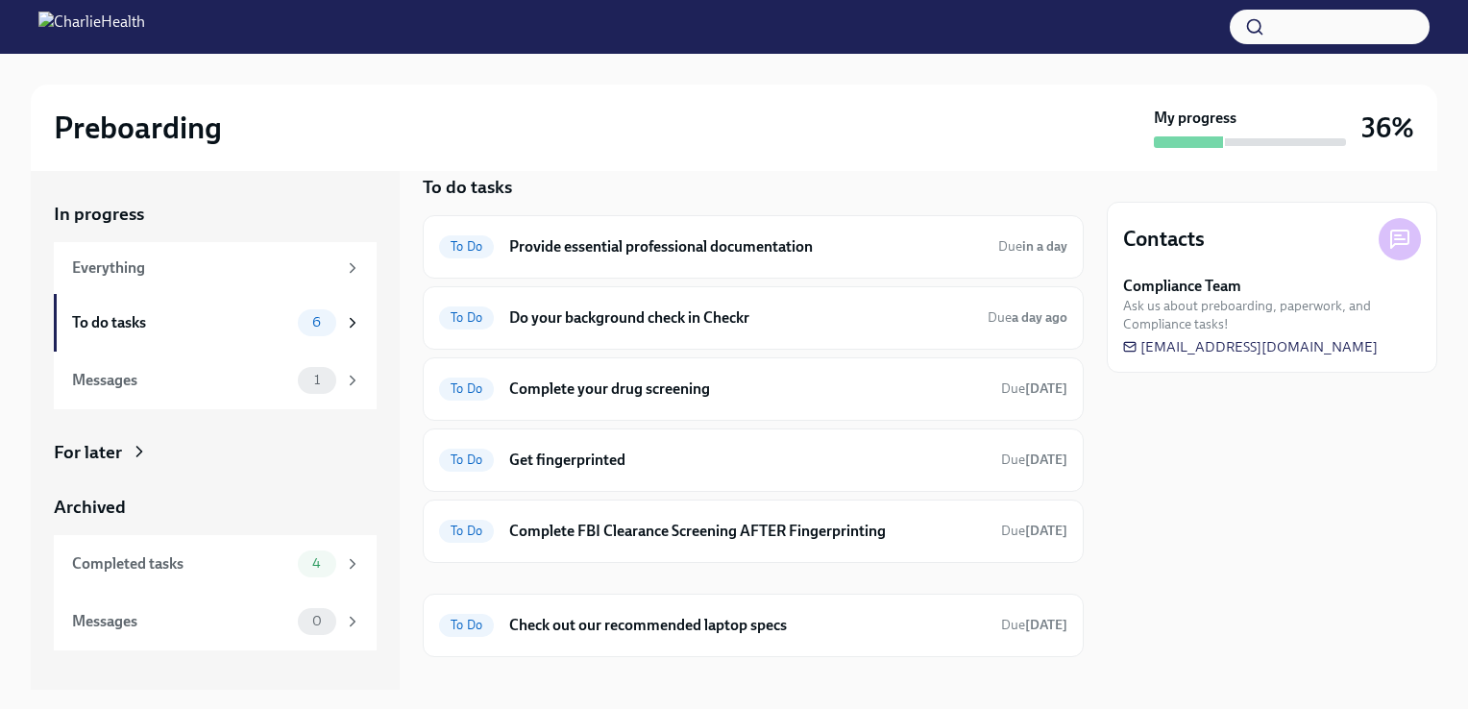
scroll to position [52, 0]
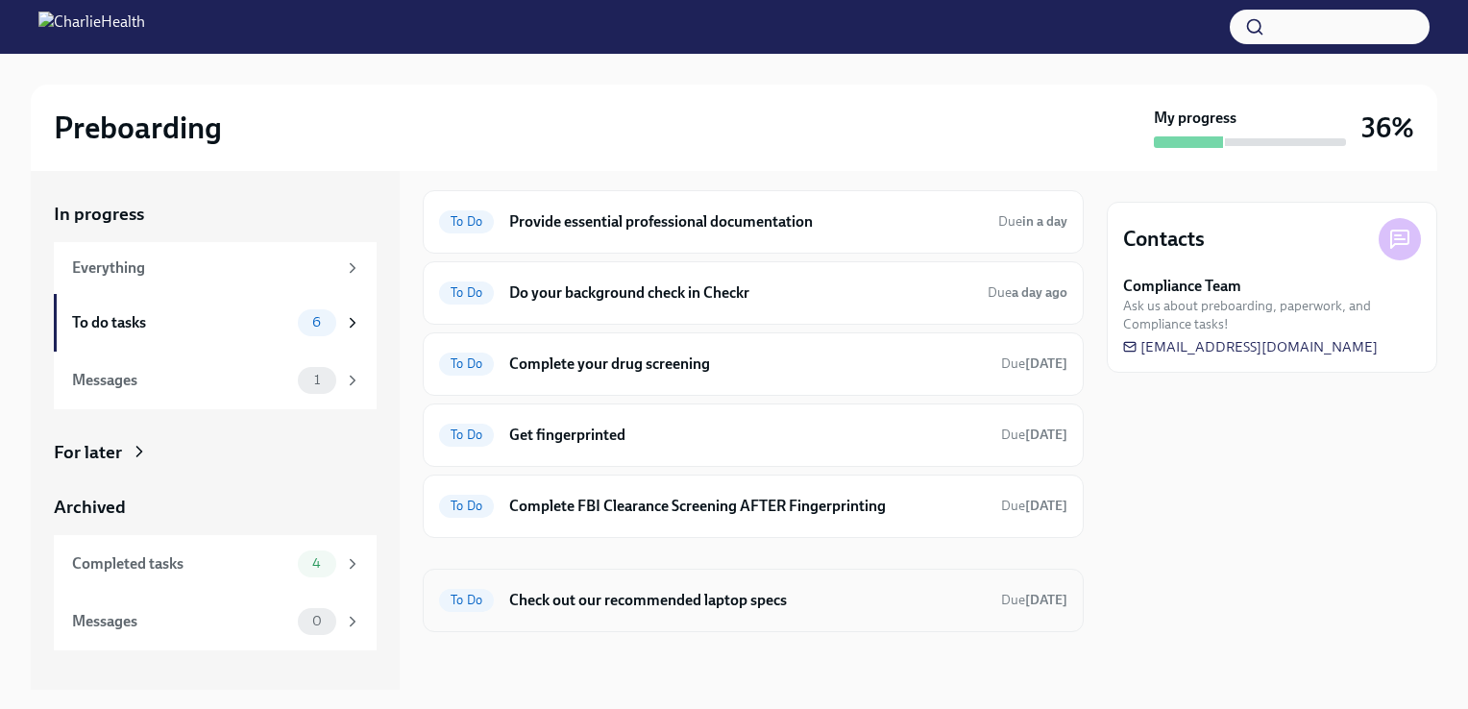
click at [684, 607] on h6 "Check out our recommended laptop specs" at bounding box center [747, 600] width 476 height 21
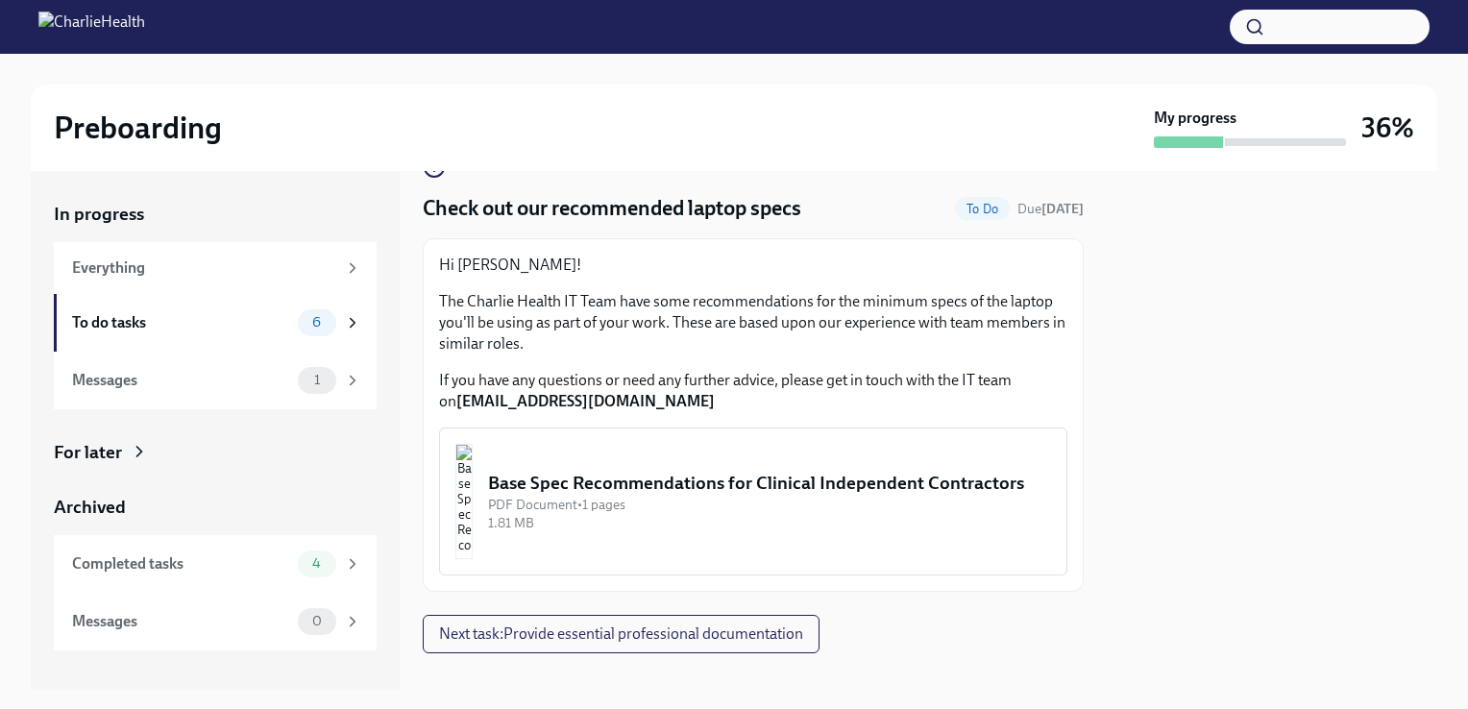
scroll to position [69, 0]
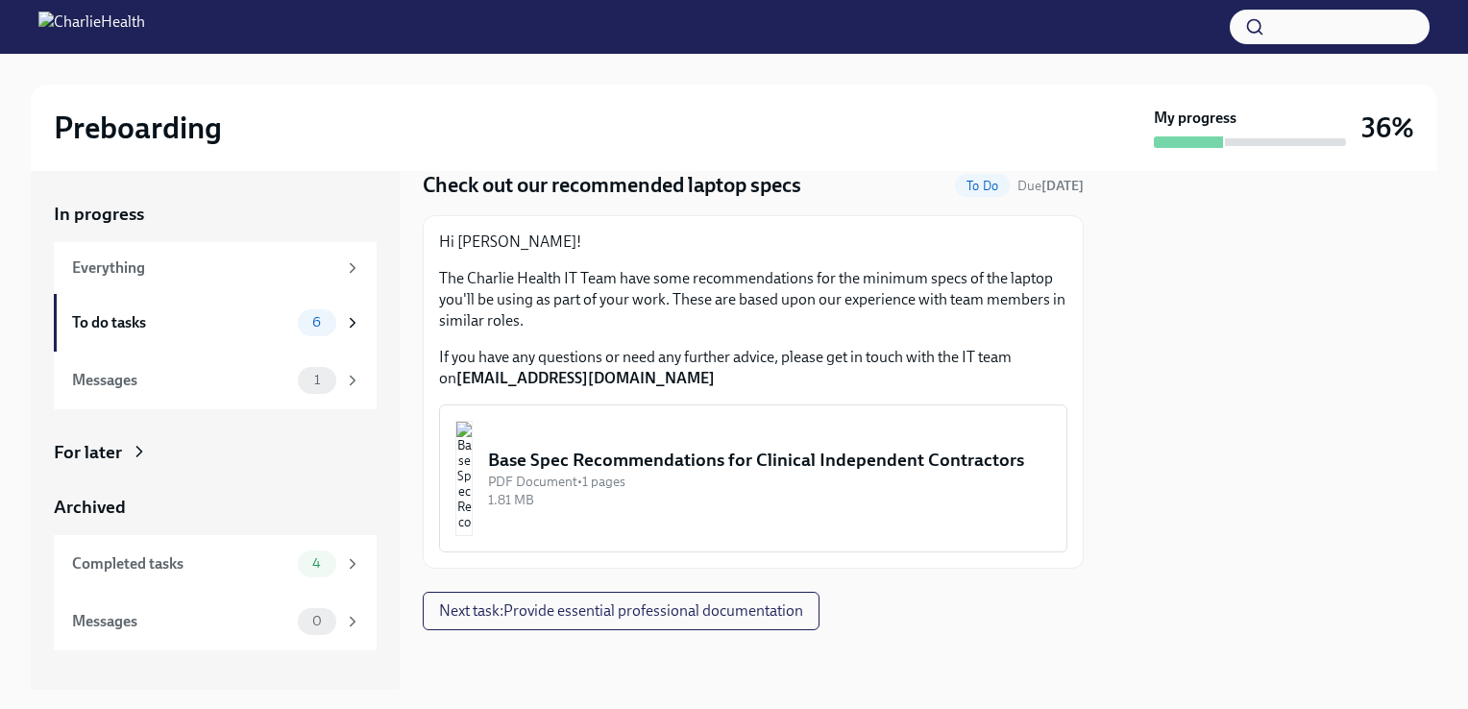
click at [753, 449] on div "Base Spec Recommendations for Clinical Independent Contractors" at bounding box center [769, 460] width 563 height 25
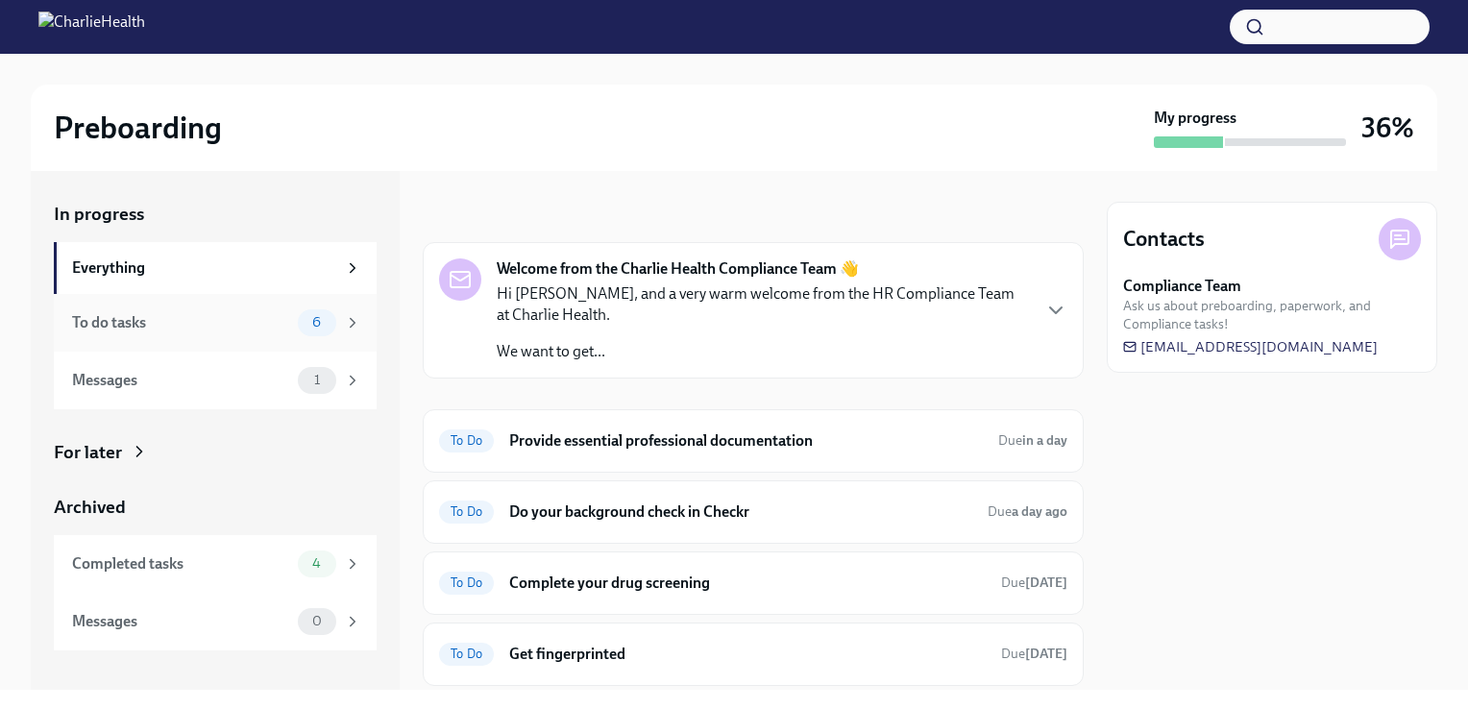
click at [214, 321] on div "To do tasks" at bounding box center [181, 322] width 218 height 21
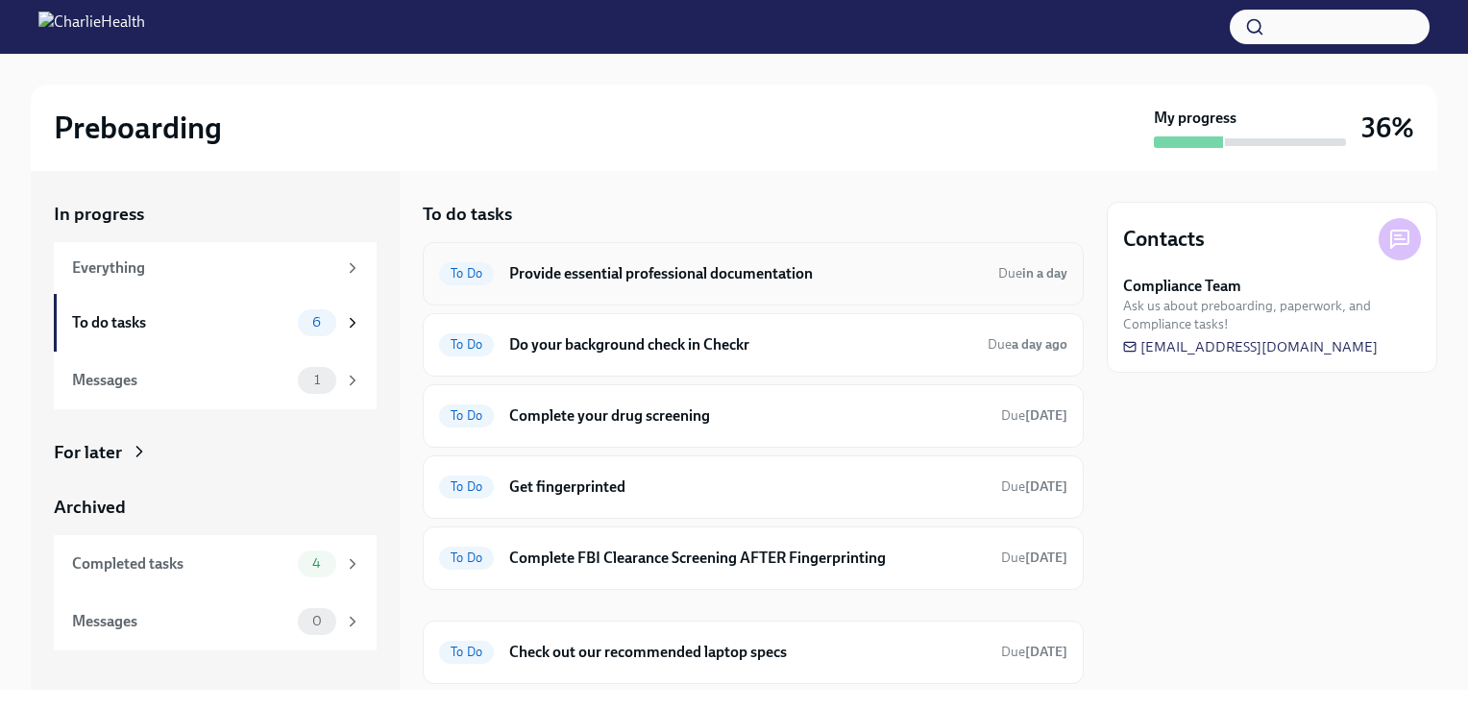
scroll to position [52, 0]
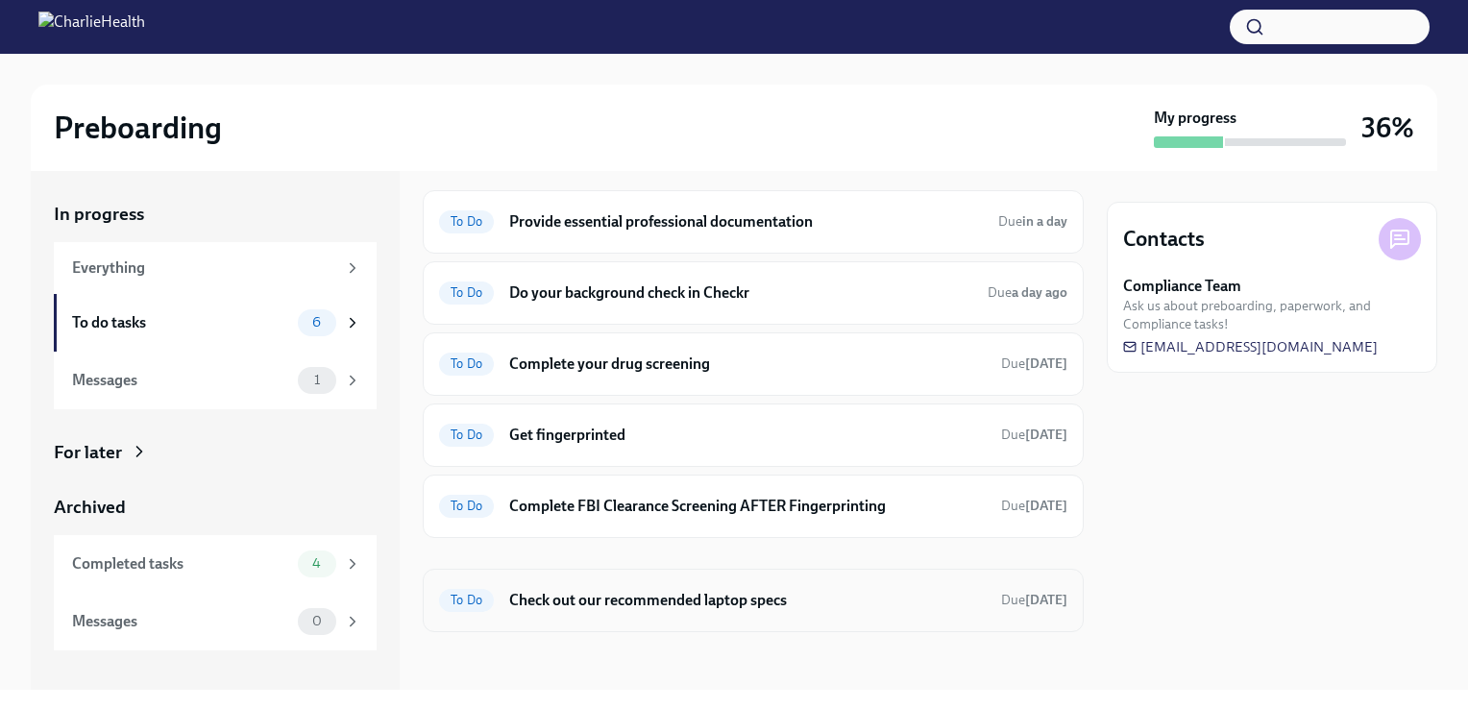
click at [457, 593] on span "To Do" at bounding box center [466, 600] width 55 height 14
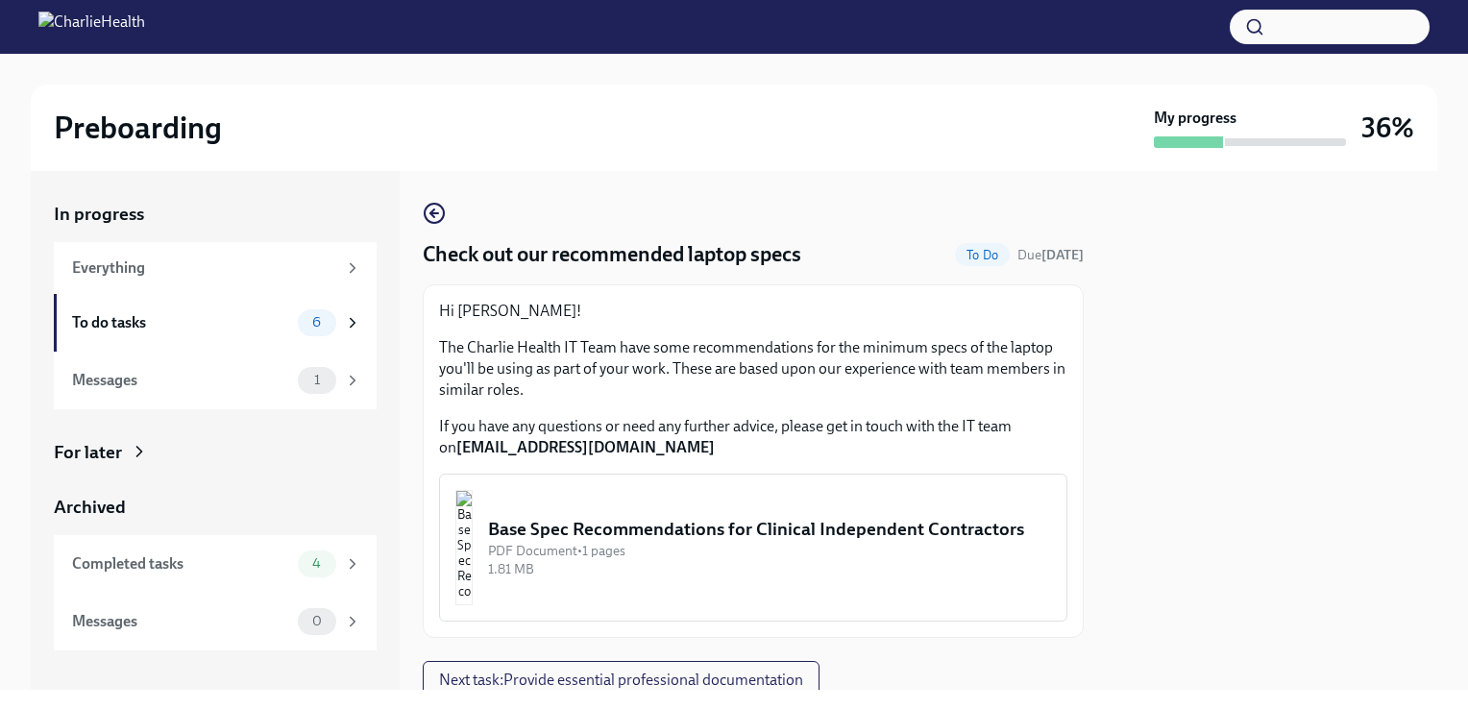
scroll to position [69, 0]
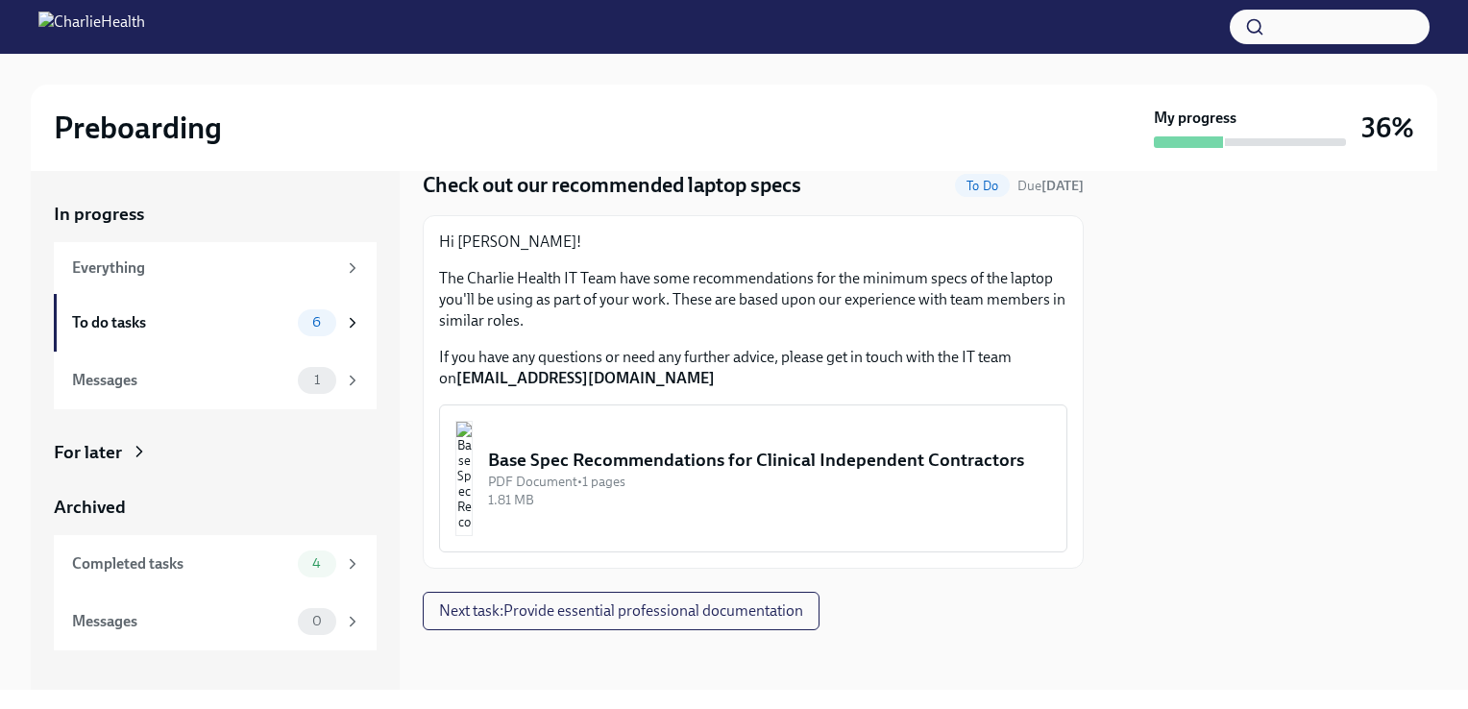
click at [473, 519] on img "button" at bounding box center [463, 478] width 17 height 115
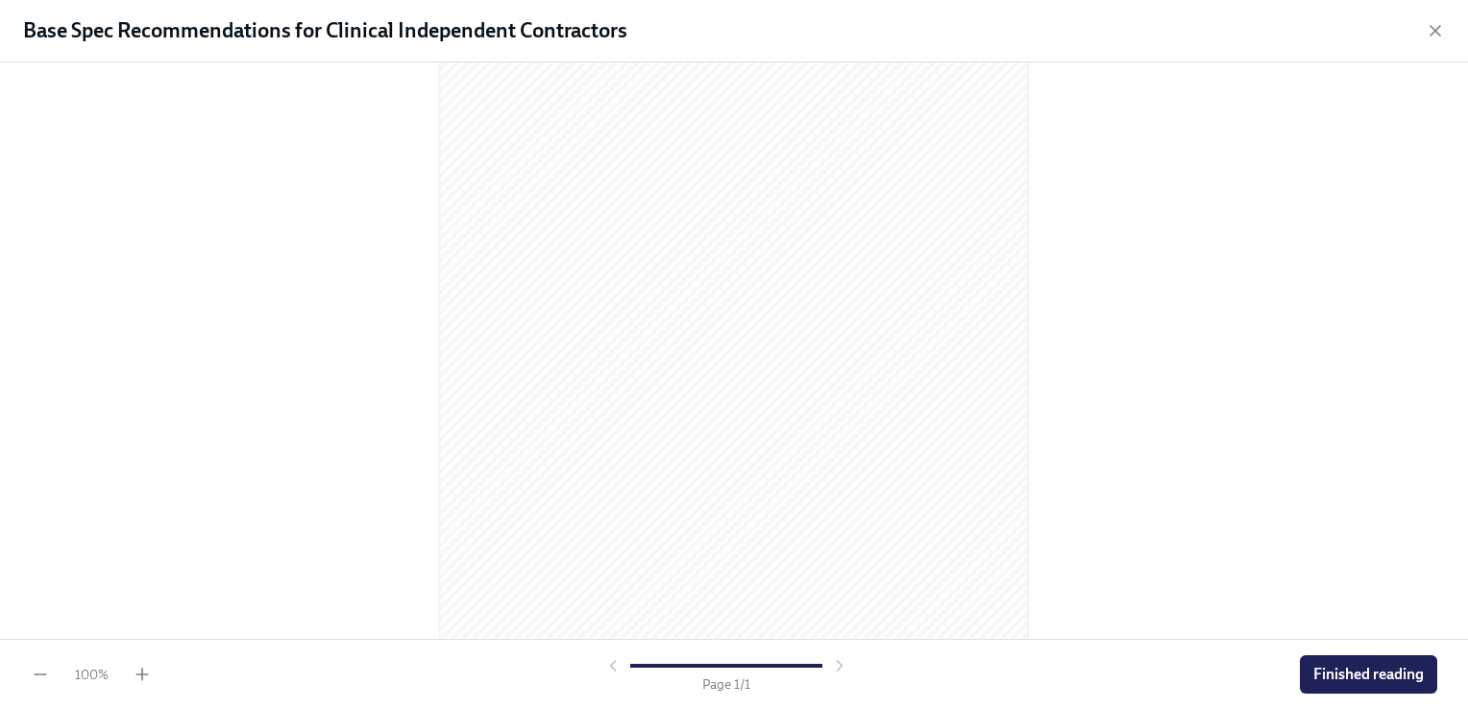
scroll to position [215, 0]
click at [1317, 683] on span "Finished reading" at bounding box center [1368, 674] width 110 height 19
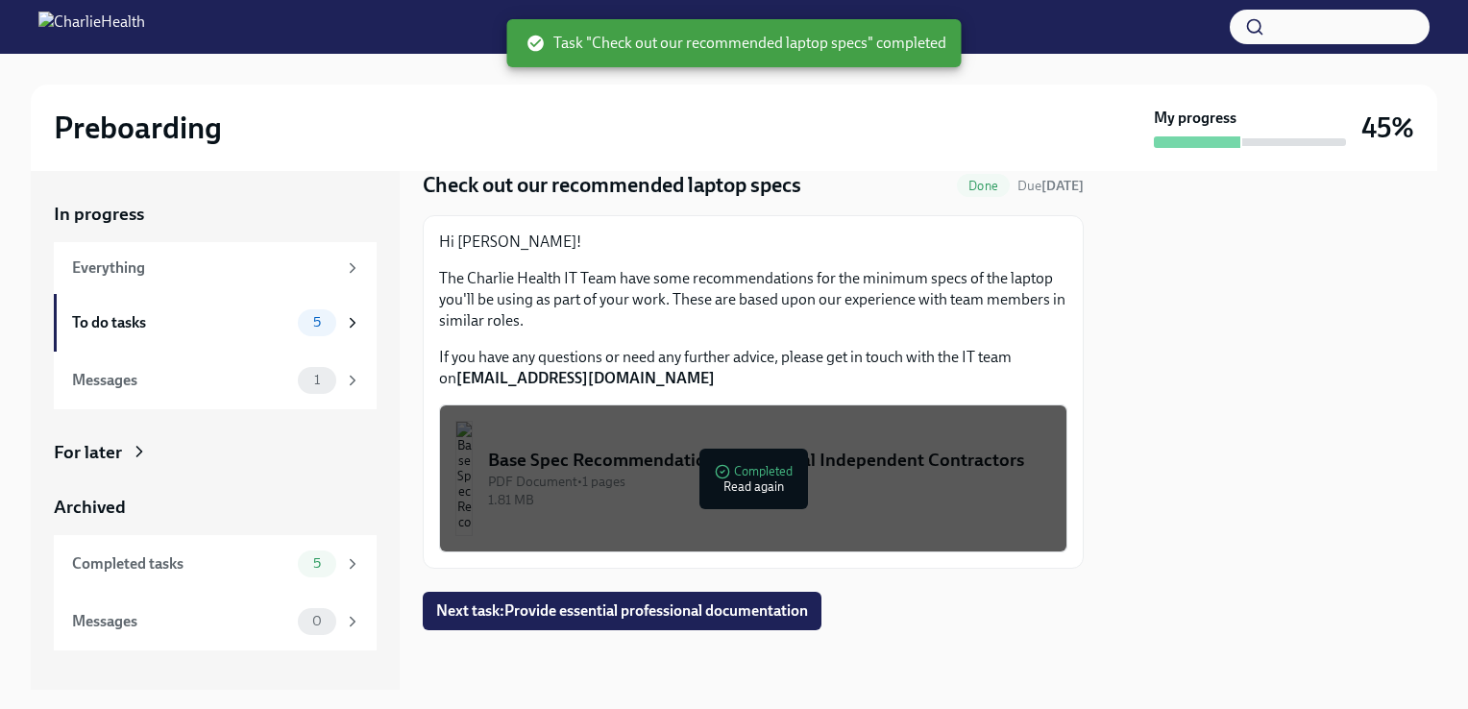
scroll to position [69, 0]
click at [123, 460] on div "For later" at bounding box center [215, 452] width 323 height 25
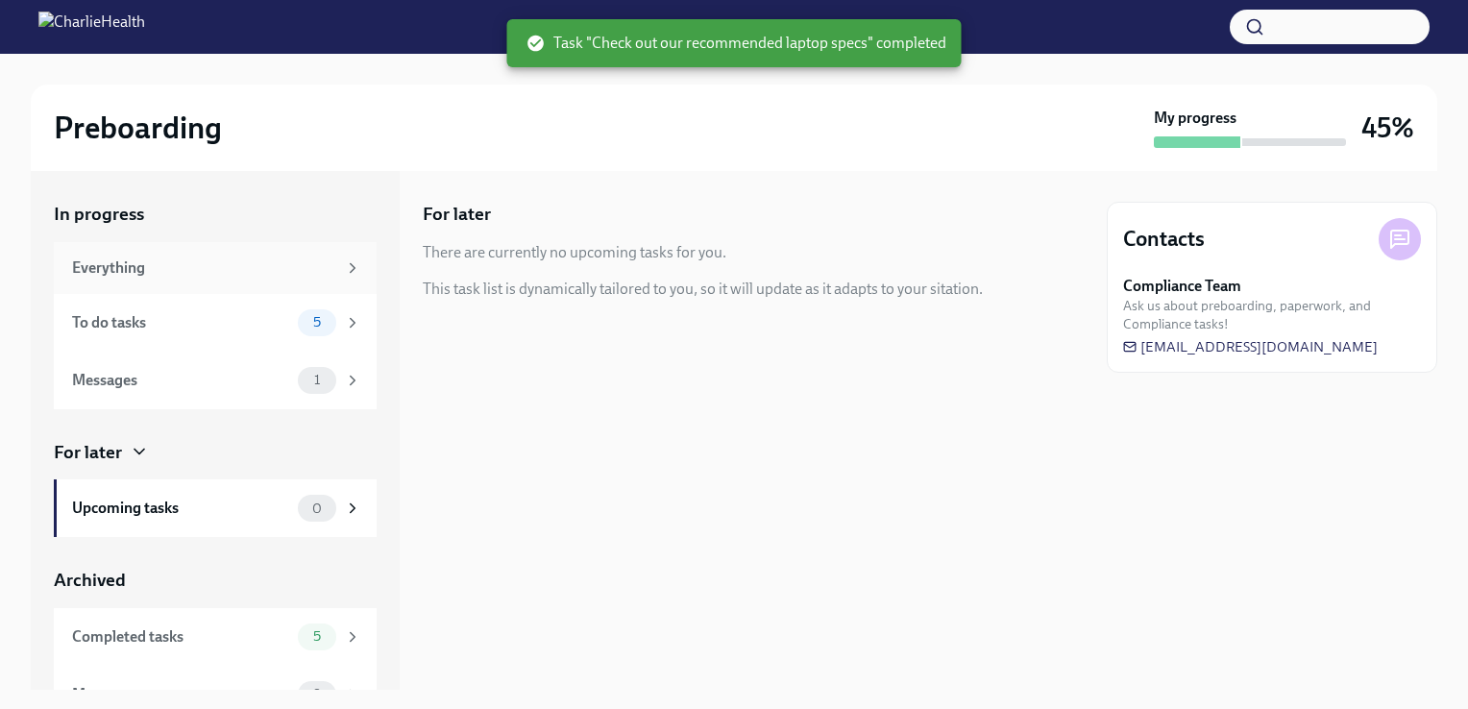
click at [172, 288] on div "Everything" at bounding box center [215, 268] width 323 height 52
